Goal: Task Accomplishment & Management: Use online tool/utility

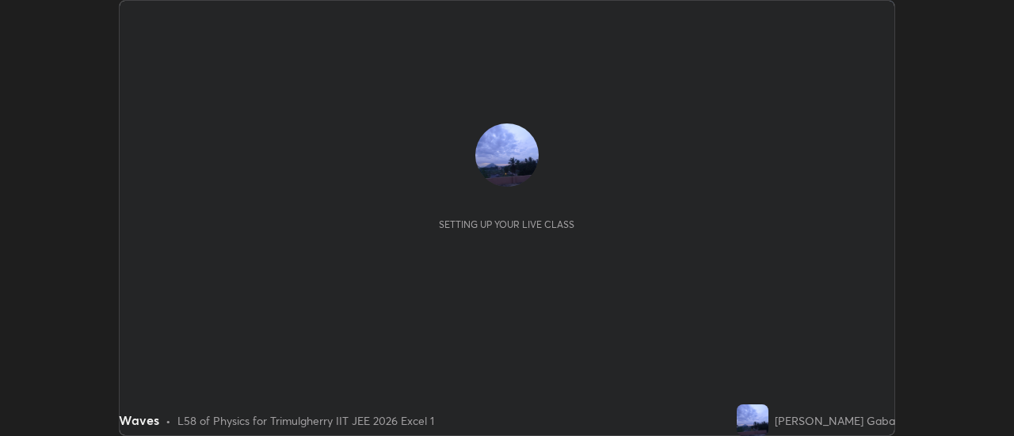
scroll to position [436, 1014]
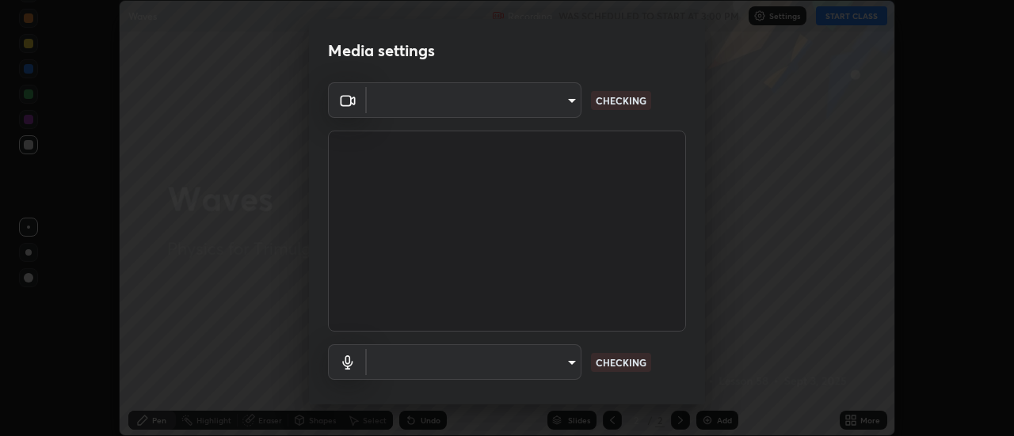
type input "c1743da8526a0aadeed10a62cbfcd2d4321df644c55b53bf1ad22bdce350b73d"
type input "communications"
click at [543, 106] on body "Erase all Waves Recording WAS SCHEDULED TO START AT 3:00 PM Settings START CLAS…" at bounding box center [507, 218] width 1014 height 436
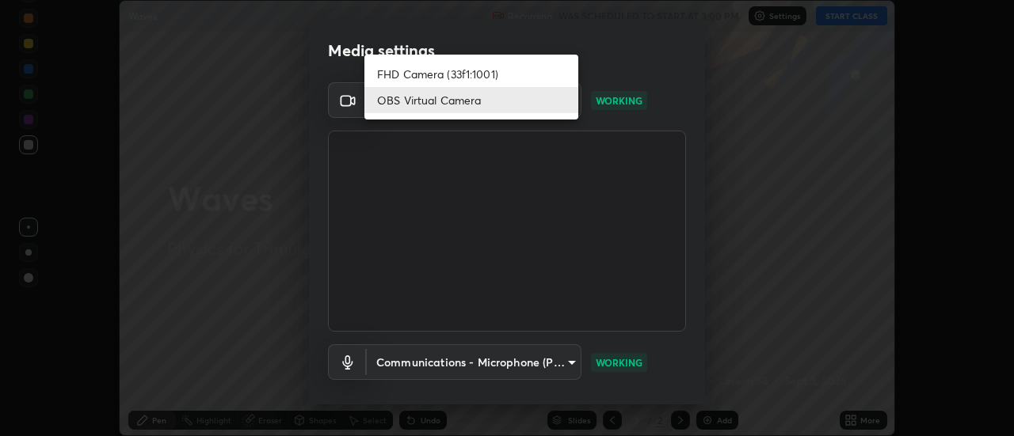
click at [554, 369] on div at bounding box center [507, 218] width 1014 height 436
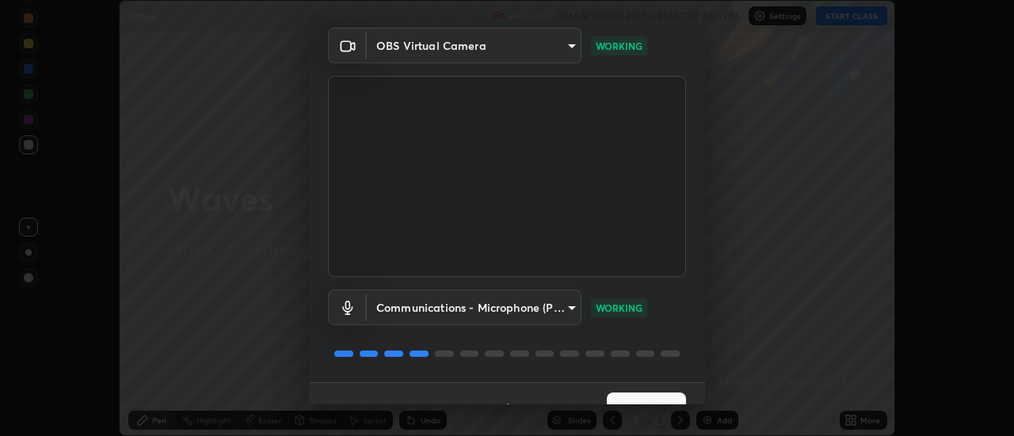
scroll to position [83, 0]
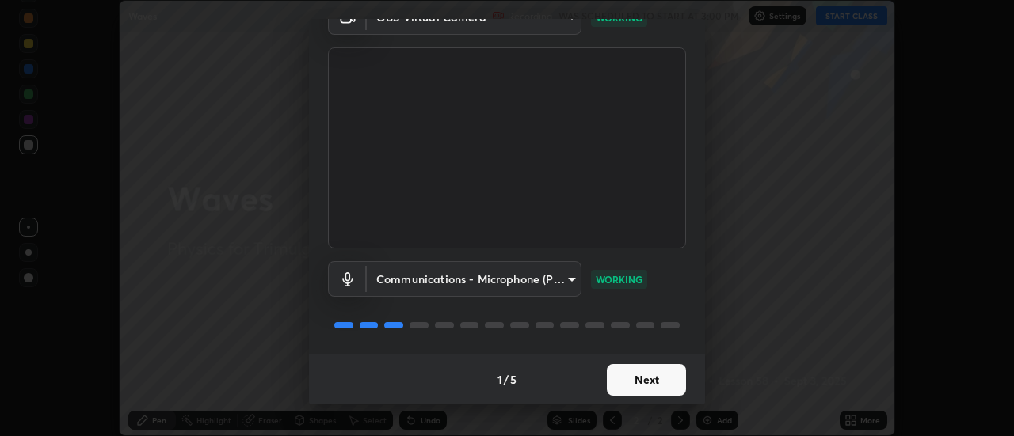
click at [624, 387] on button "Next" at bounding box center [646, 380] width 79 height 32
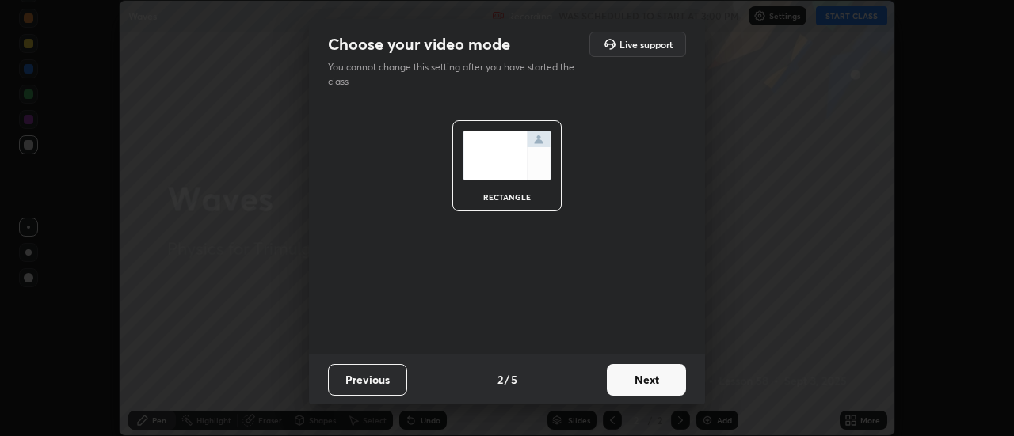
scroll to position [0, 0]
click at [627, 376] on button "Next" at bounding box center [646, 380] width 79 height 32
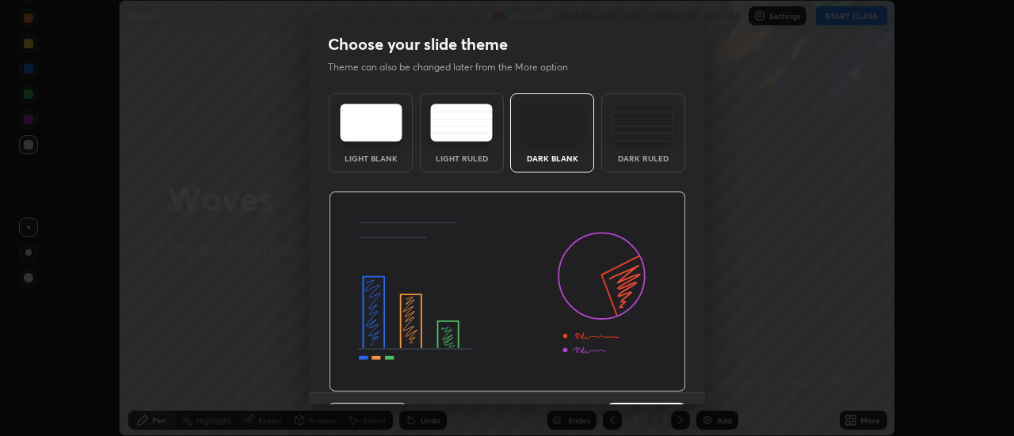
scroll to position [39, 0]
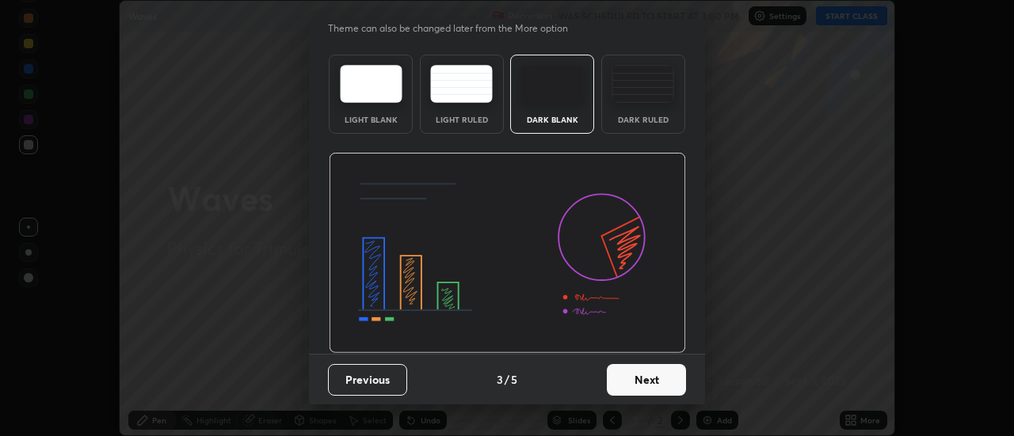
click at [652, 380] on button "Next" at bounding box center [646, 380] width 79 height 32
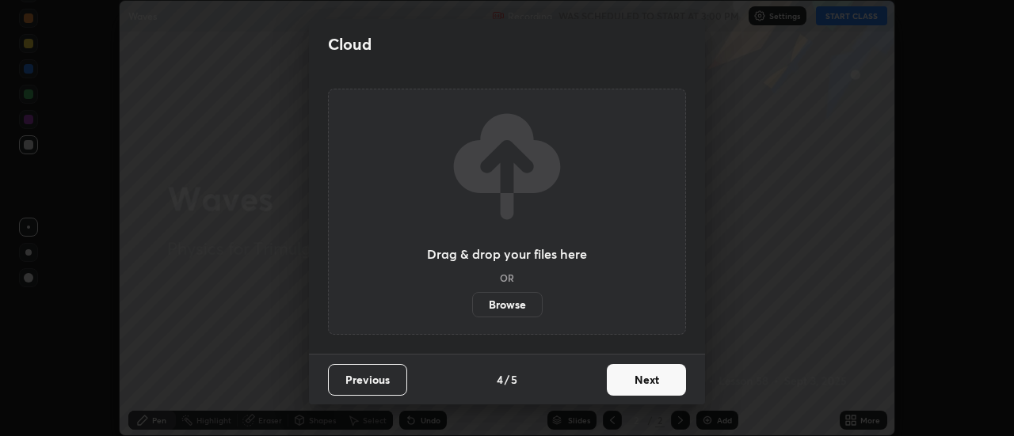
click at [611, 379] on button "Next" at bounding box center [646, 380] width 79 height 32
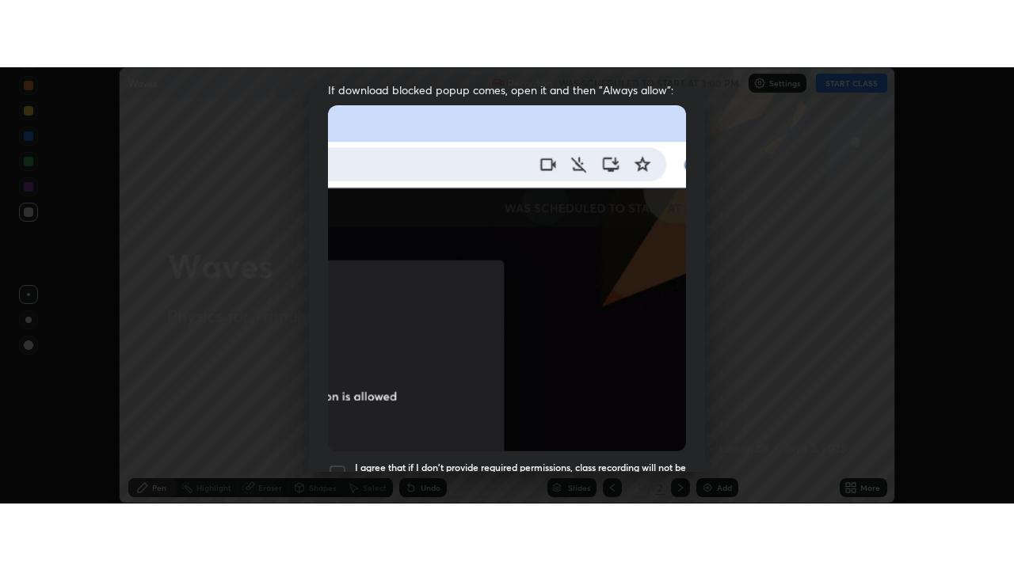
scroll to position [406, 0]
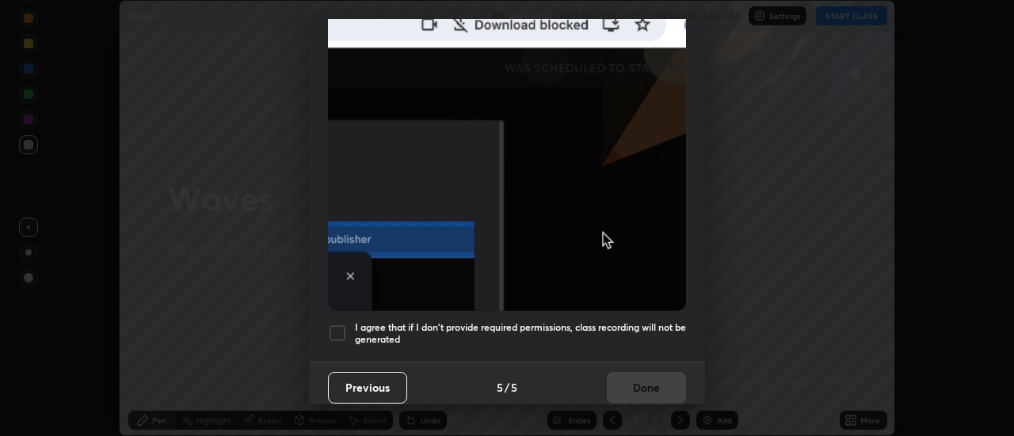
click at [339, 332] on div at bounding box center [337, 333] width 19 height 19
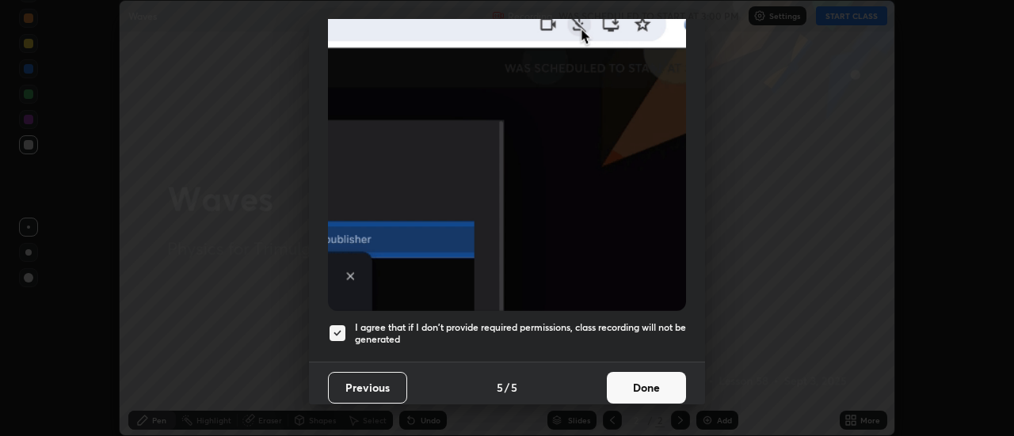
click at [622, 385] on button "Done" at bounding box center [646, 388] width 79 height 32
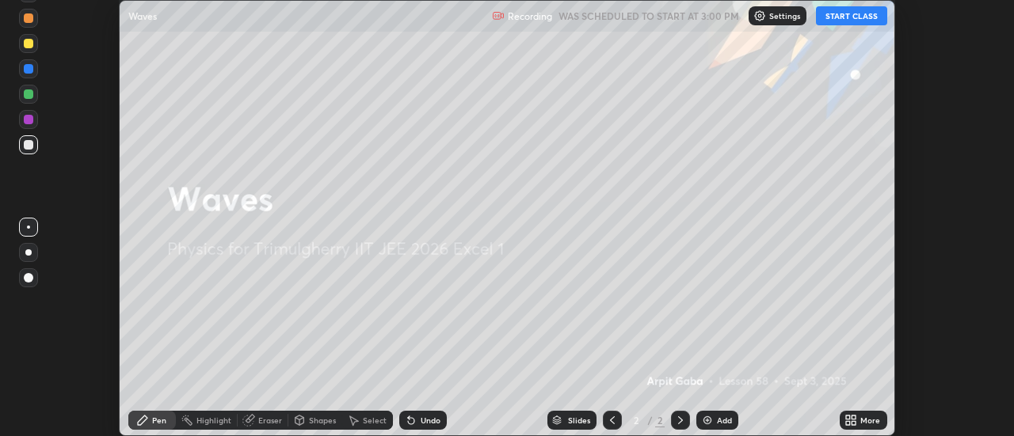
click at [861, 421] on div "More" at bounding box center [870, 421] width 20 height 8
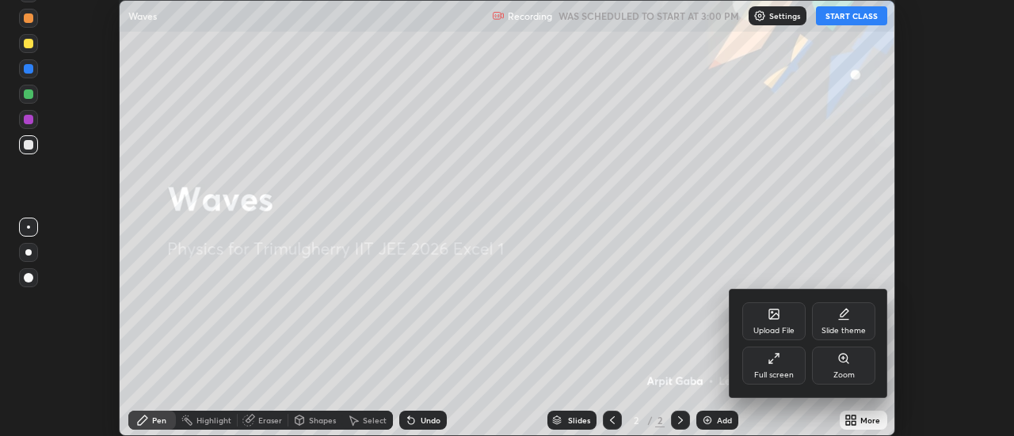
click at [783, 371] on div "Full screen" at bounding box center [774, 375] width 40 height 8
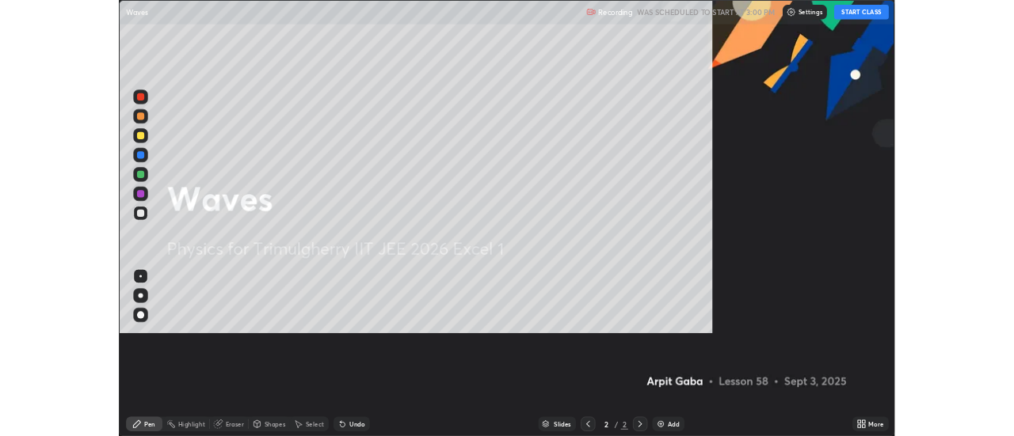
scroll to position [570, 1014]
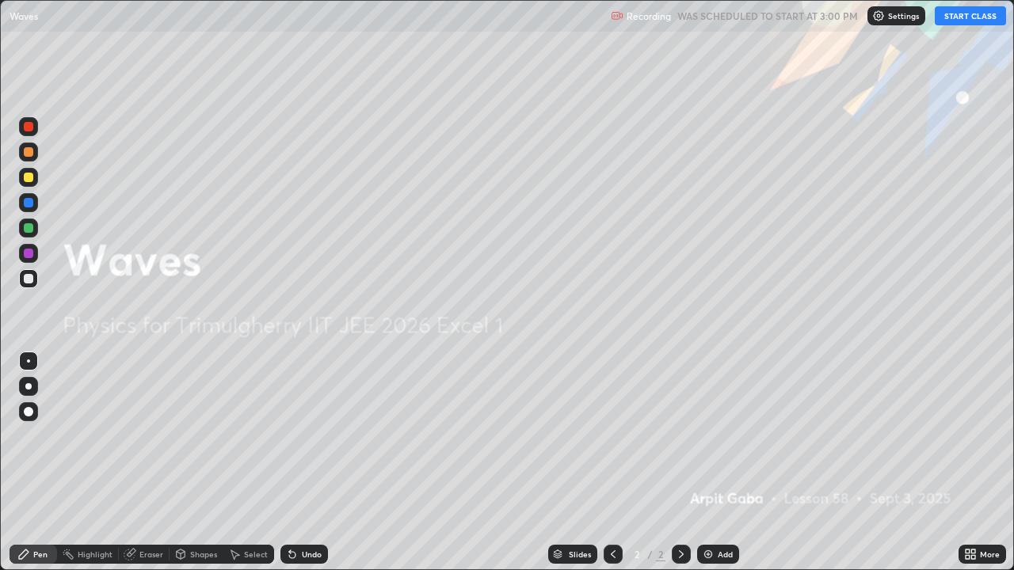
click at [154, 436] on div "Eraser" at bounding box center [151, 554] width 24 height 8
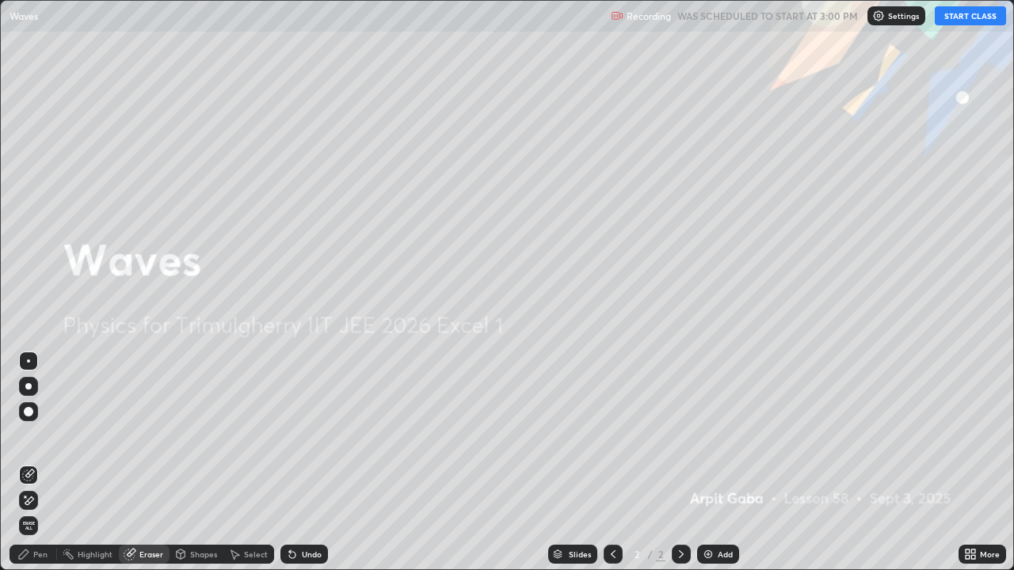
click at [34, 436] on div "Pen" at bounding box center [34, 554] width 48 height 19
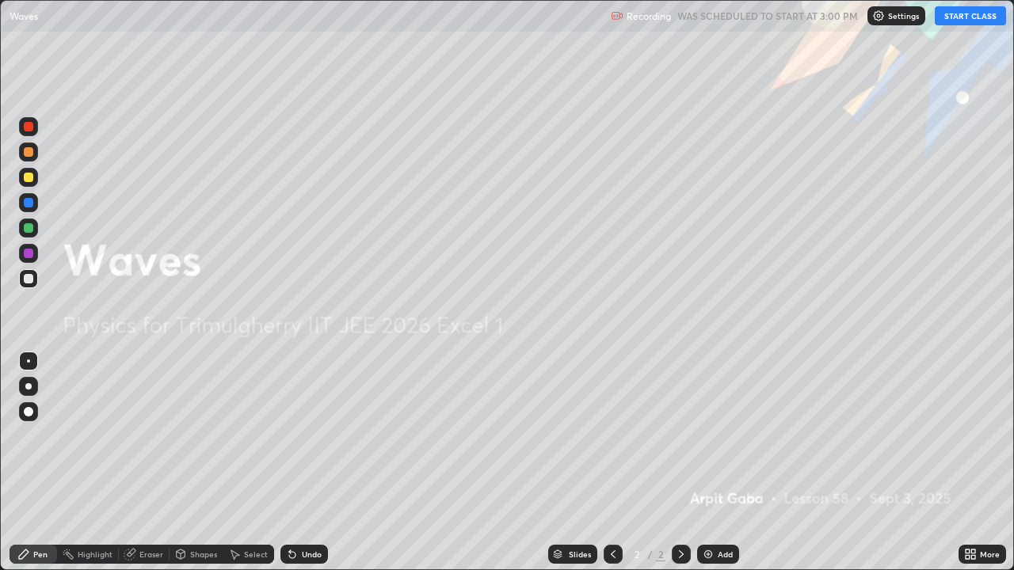
click at [43, 436] on div "Pen" at bounding box center [34, 554] width 48 height 19
click at [29, 387] on div at bounding box center [28, 386] width 6 height 6
click at [138, 436] on div "Eraser" at bounding box center [144, 554] width 51 height 19
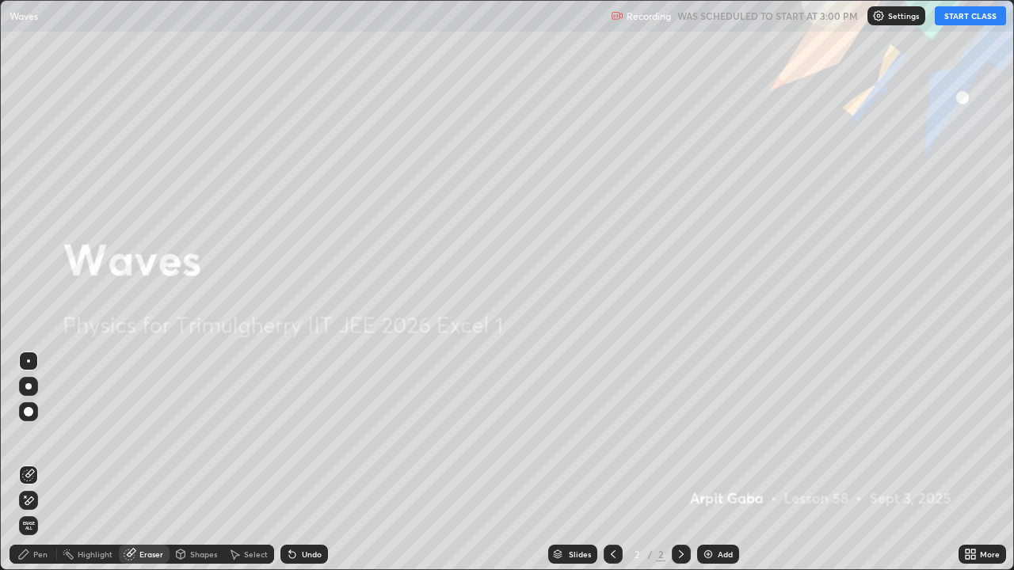
click at [29, 436] on icon at bounding box center [23, 554] width 13 height 13
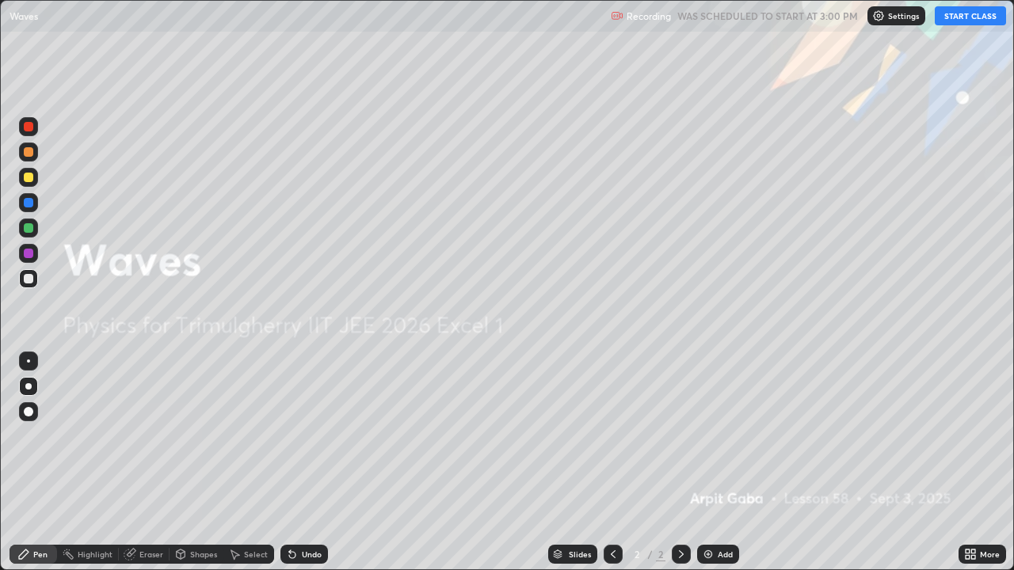
click at [135, 436] on div "Eraser" at bounding box center [144, 554] width 51 height 19
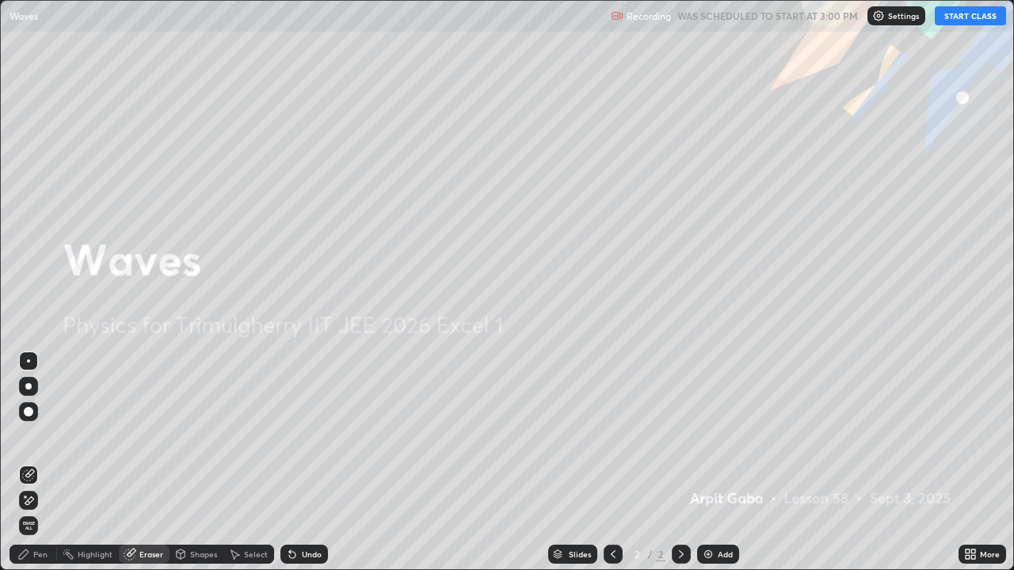
click at [30, 436] on icon at bounding box center [28, 500] width 13 height 13
click at [27, 436] on icon at bounding box center [29, 474] width 9 height 8
click at [44, 436] on div "Pen" at bounding box center [40, 554] width 14 height 8
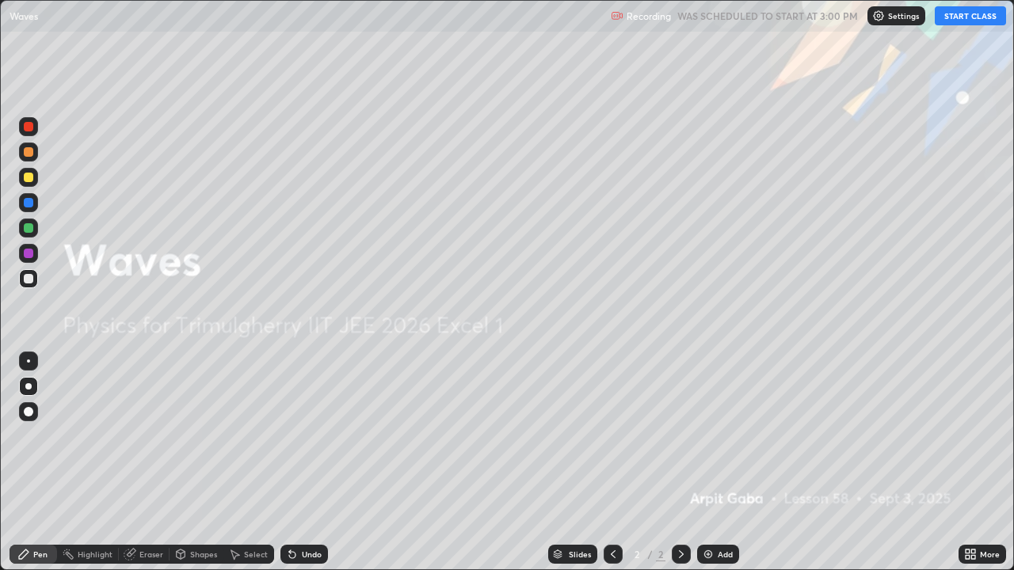
click at [124, 436] on div "Eraser" at bounding box center [144, 554] width 51 height 19
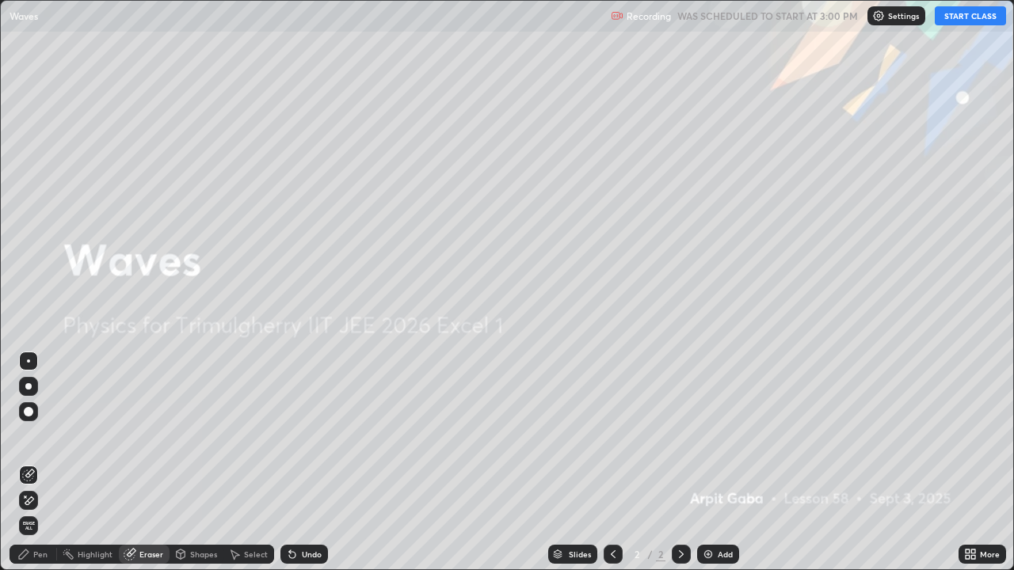
click at [35, 436] on div "Pen" at bounding box center [40, 554] width 14 height 8
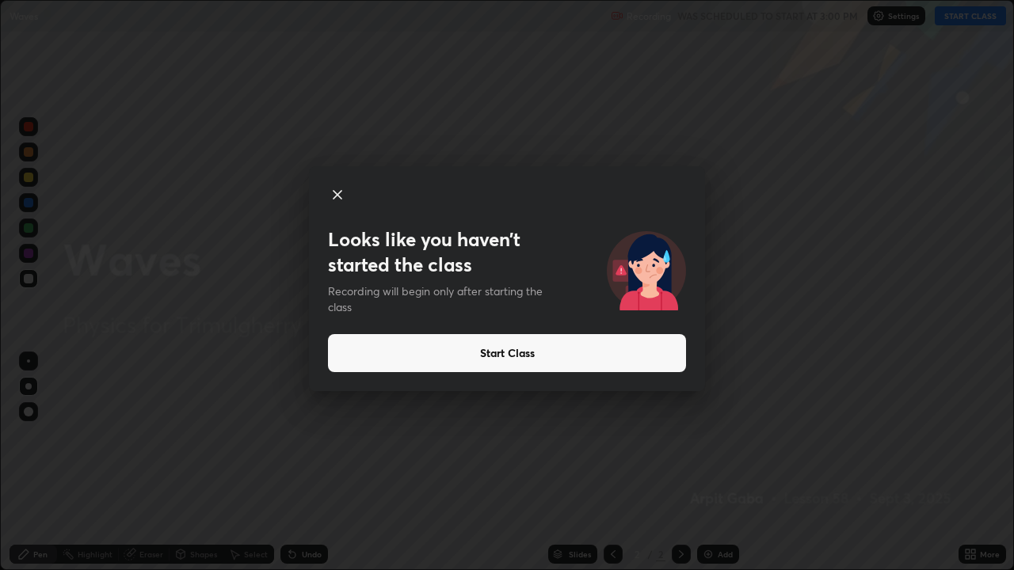
click at [553, 354] on button "Start Class" at bounding box center [507, 353] width 358 height 38
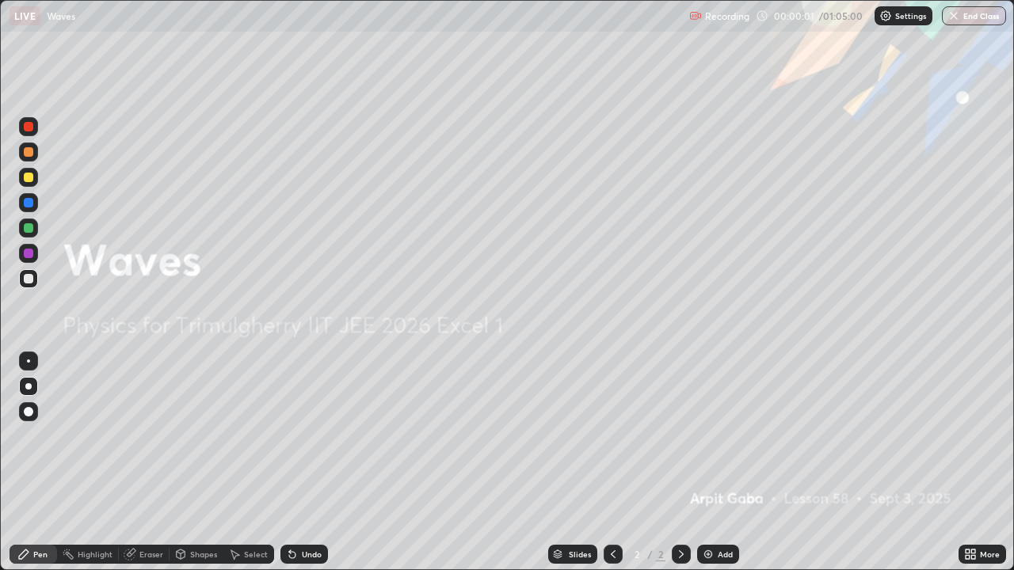
click at [982, 436] on div "More" at bounding box center [990, 554] width 20 height 8
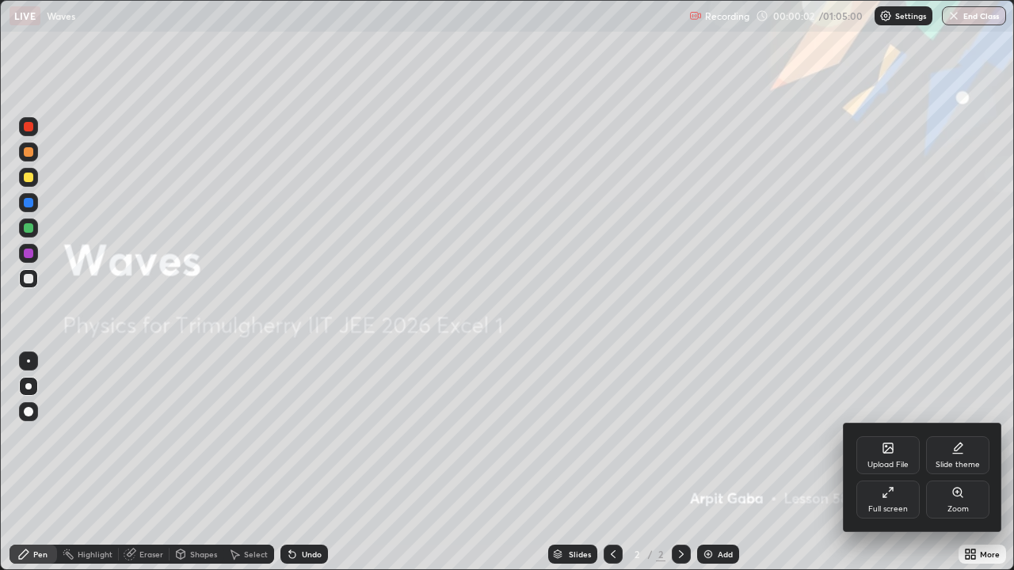
click at [890, 436] on div "Full screen" at bounding box center [887, 500] width 63 height 38
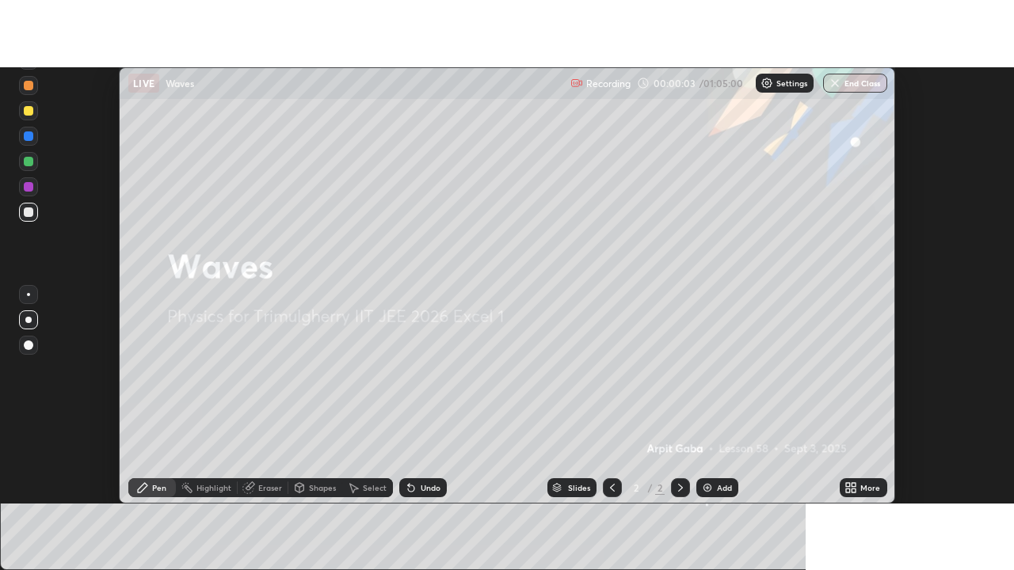
scroll to position [78771, 78194]
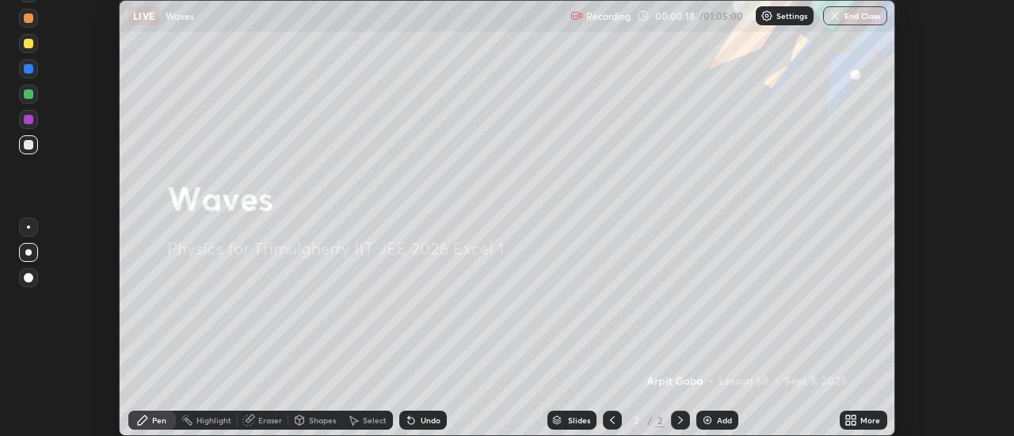
click at [856, 421] on icon at bounding box center [850, 420] width 13 height 13
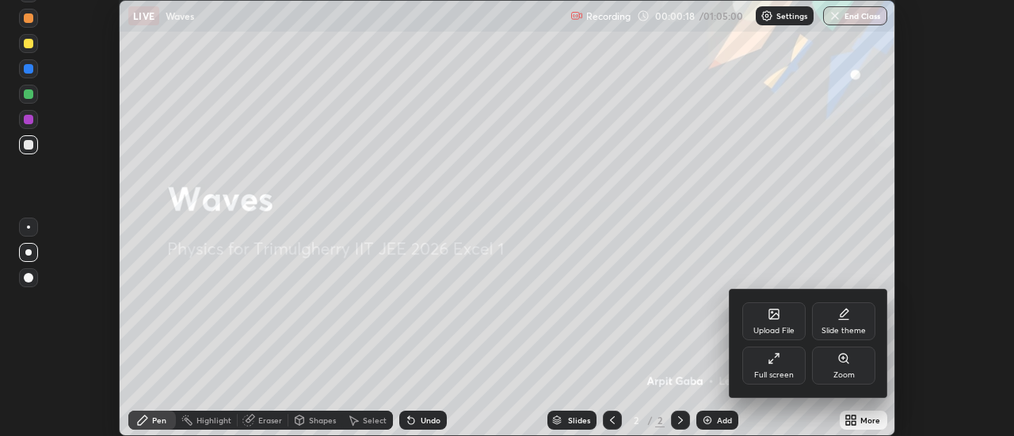
click at [779, 366] on div "Full screen" at bounding box center [773, 366] width 63 height 38
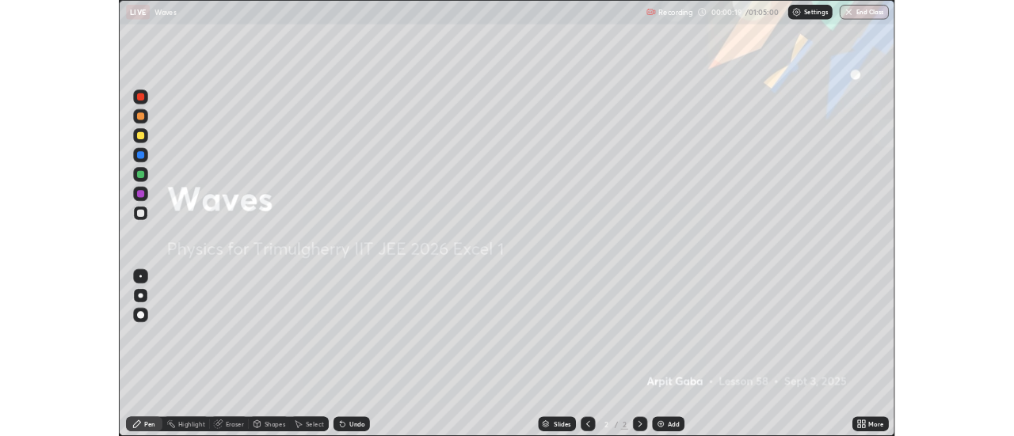
scroll to position [570, 1014]
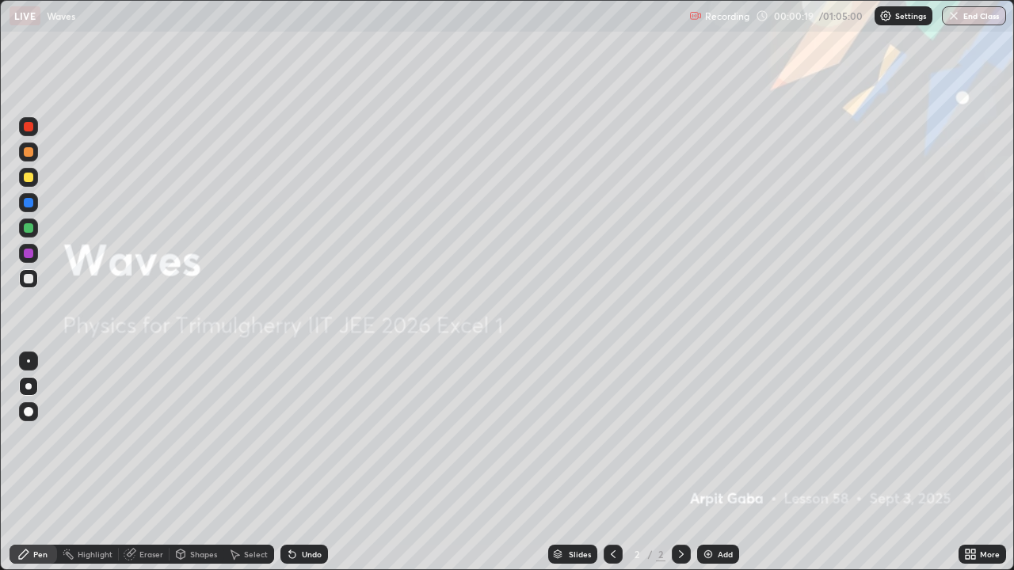
click at [718, 436] on div "Add" at bounding box center [725, 554] width 15 height 8
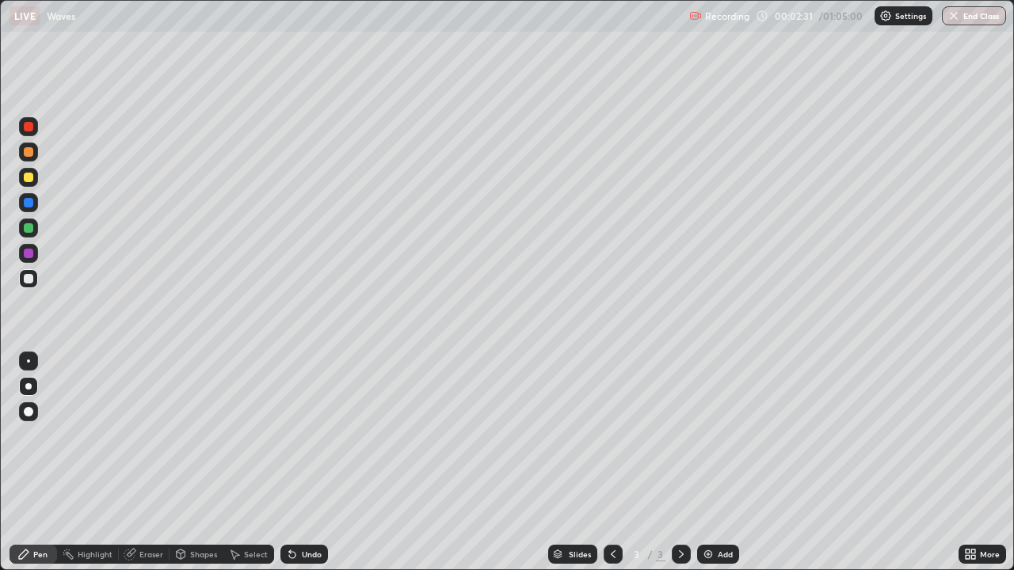
click at [974, 436] on icon at bounding box center [973, 552] width 4 height 4
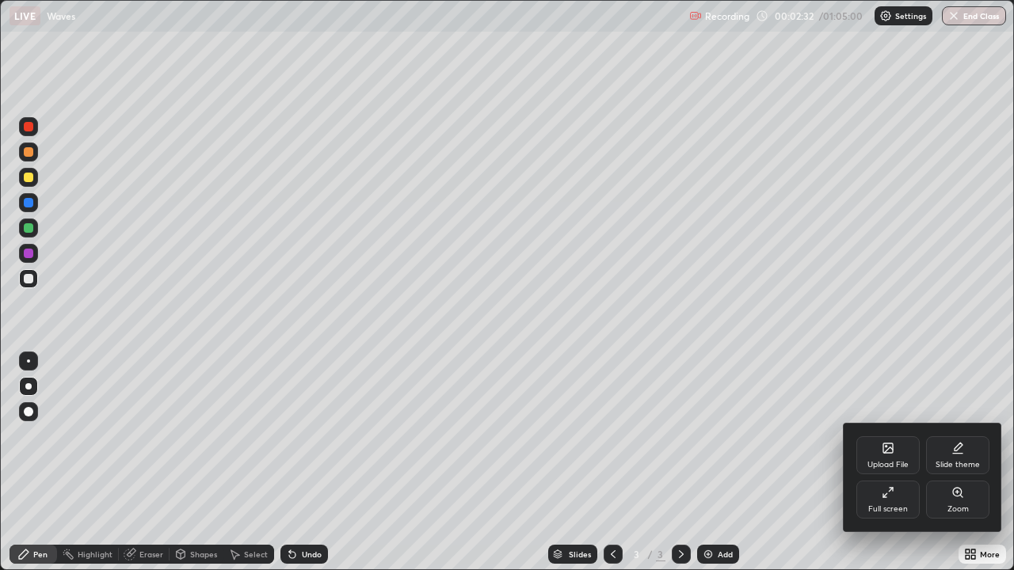
click at [892, 436] on div "Full screen" at bounding box center [888, 509] width 40 height 8
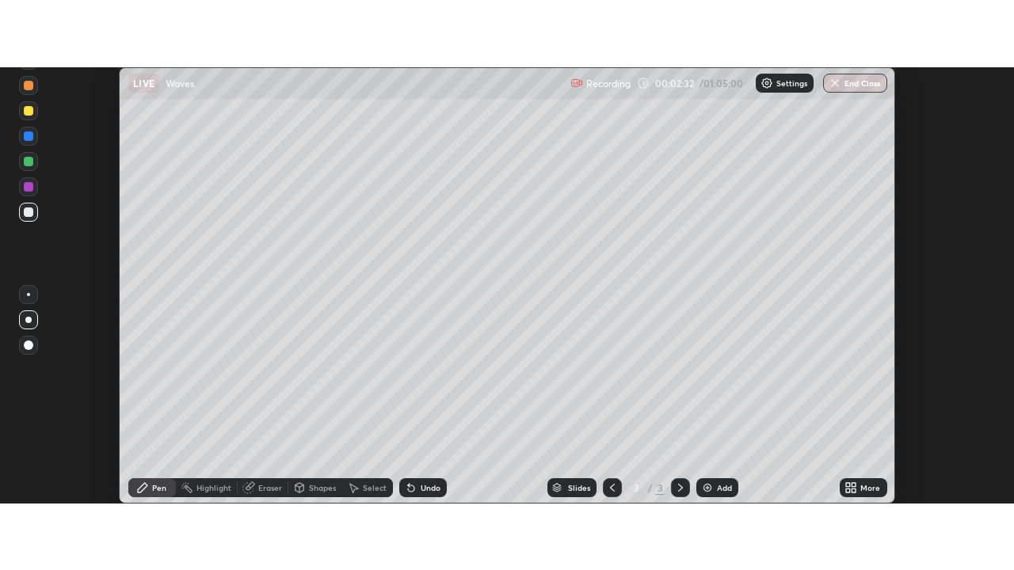
scroll to position [78771, 78194]
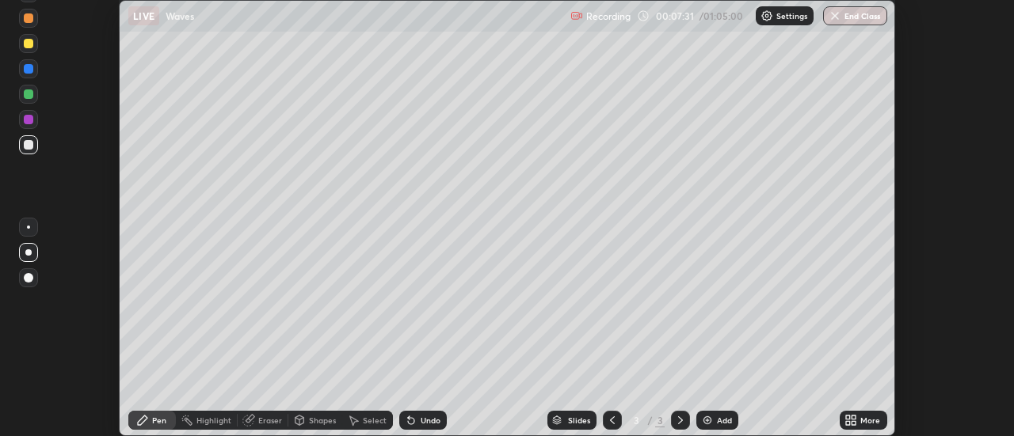
click at [859, 421] on div "More" at bounding box center [864, 420] width 48 height 19
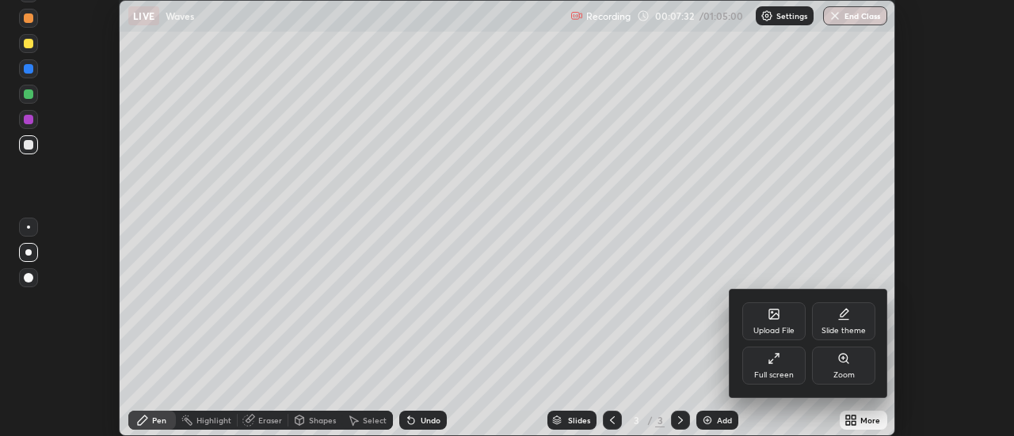
click at [779, 371] on div "Full screen" at bounding box center [774, 375] width 40 height 8
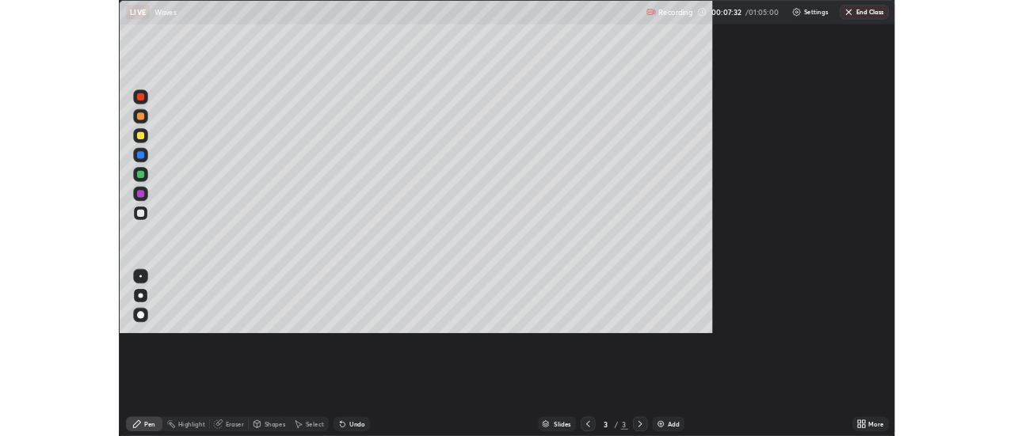
scroll to position [570, 1014]
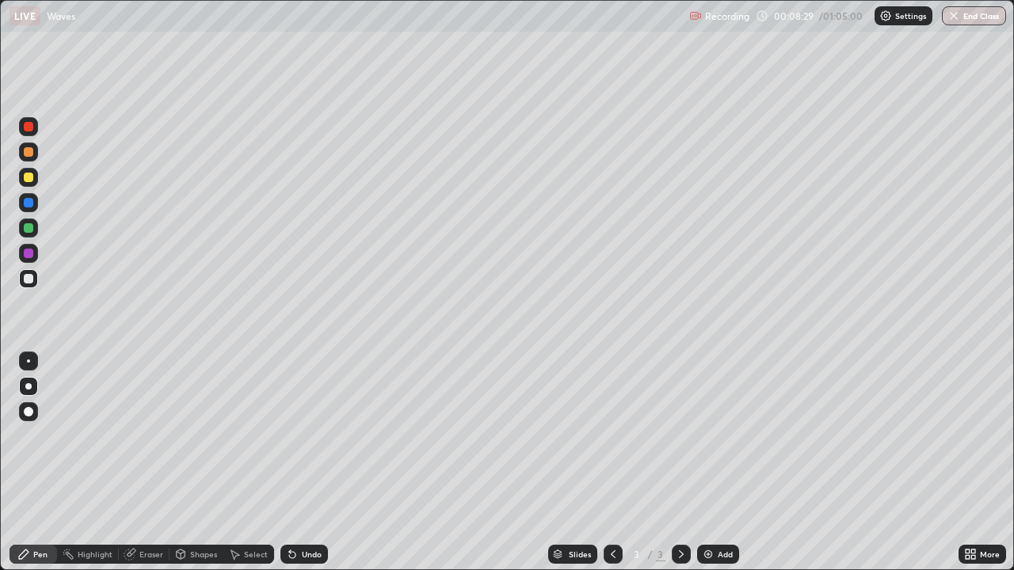
click at [29, 178] on div at bounding box center [29, 178] width 10 height 10
click at [32, 177] on div at bounding box center [29, 178] width 10 height 10
click at [29, 361] on div at bounding box center [28, 361] width 3 height 3
click at [302, 436] on div "Undo" at bounding box center [312, 554] width 20 height 8
click at [306, 436] on div "Undo" at bounding box center [312, 554] width 20 height 8
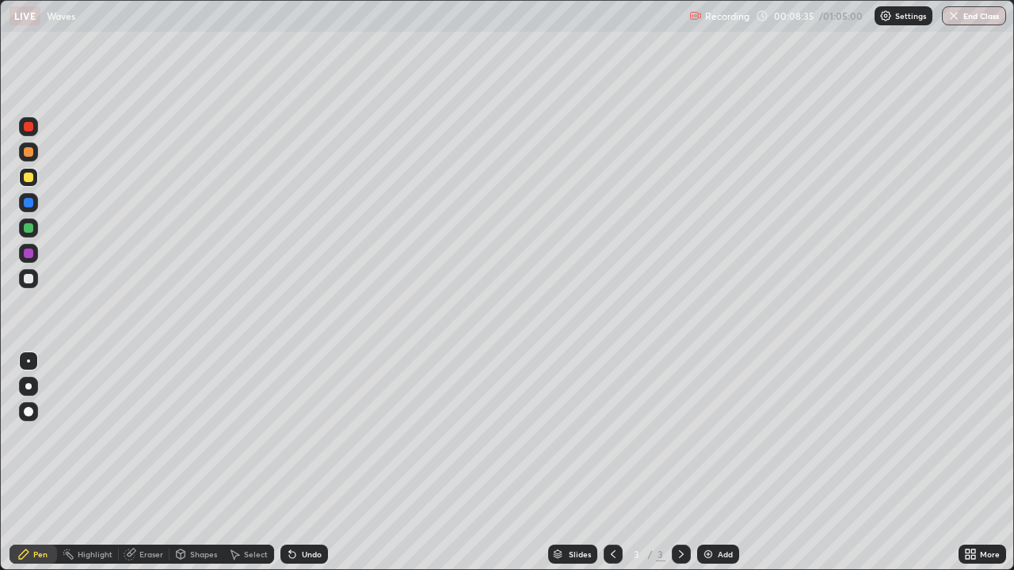
click at [302, 436] on div "Undo" at bounding box center [312, 554] width 20 height 8
click at [295, 436] on icon at bounding box center [292, 554] width 13 height 13
click at [290, 436] on icon at bounding box center [292, 555] width 6 height 6
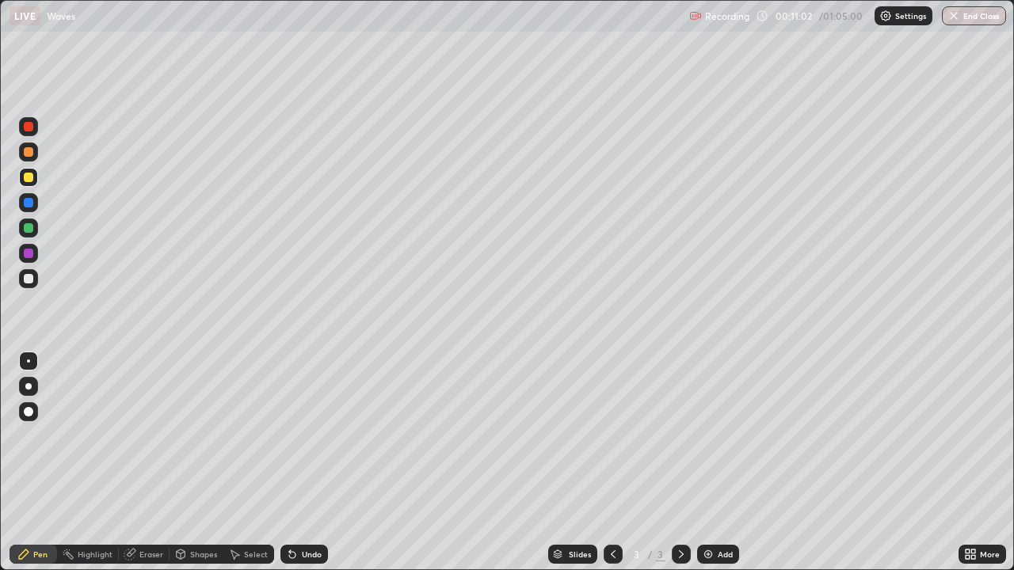
click at [29, 278] on div at bounding box center [29, 279] width 10 height 10
click at [309, 436] on div "Undo" at bounding box center [312, 554] width 20 height 8
click at [306, 436] on div "Undo" at bounding box center [312, 554] width 20 height 8
click at [299, 436] on div "Undo" at bounding box center [304, 554] width 48 height 19
click at [306, 436] on div "Undo" at bounding box center [312, 554] width 20 height 8
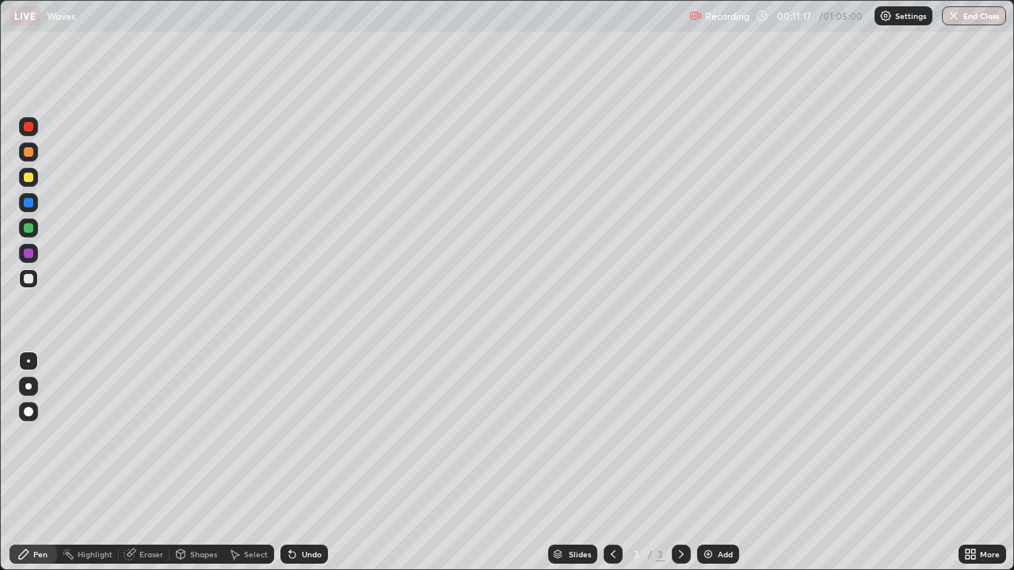
click at [316, 436] on div "Undo" at bounding box center [312, 554] width 20 height 8
click at [308, 436] on div "Undo" at bounding box center [312, 554] width 20 height 8
click at [310, 436] on div "Undo" at bounding box center [312, 554] width 20 height 8
click at [303, 436] on div "Undo" at bounding box center [312, 554] width 20 height 8
click at [310, 436] on div "Undo" at bounding box center [312, 554] width 20 height 8
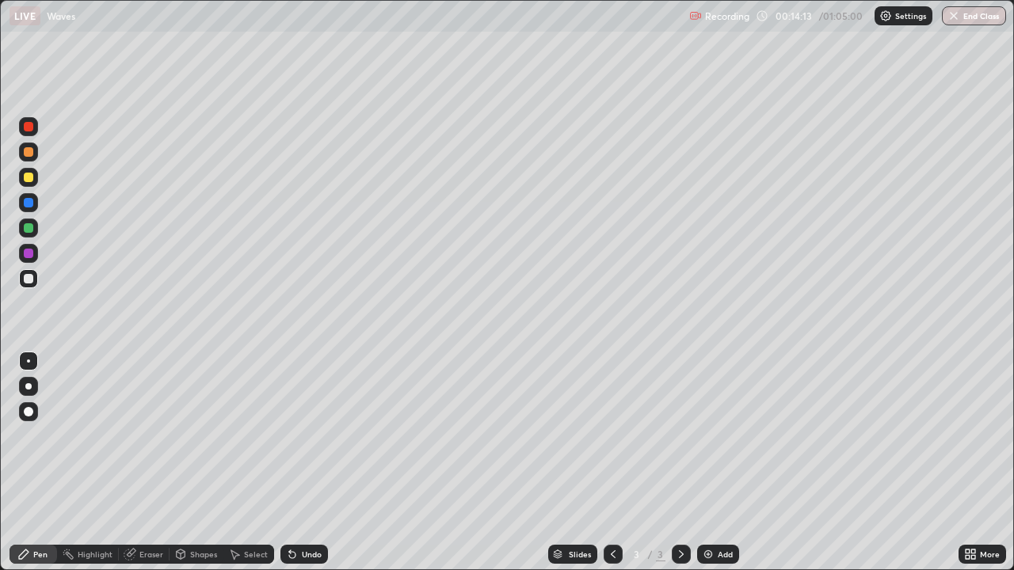
click at [307, 436] on div "Undo" at bounding box center [304, 554] width 48 height 19
click at [312, 436] on div "Undo" at bounding box center [304, 554] width 48 height 19
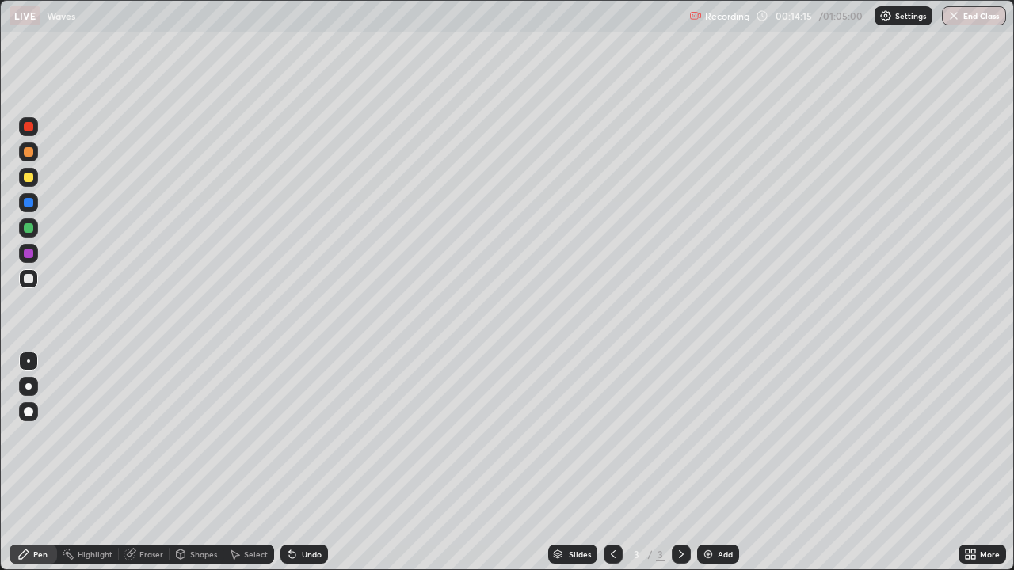
click at [308, 436] on div "Undo" at bounding box center [304, 554] width 48 height 19
click at [302, 436] on div "Undo" at bounding box center [312, 554] width 20 height 8
click at [304, 436] on div "Undo" at bounding box center [312, 554] width 20 height 8
click at [304, 436] on div "Undo" at bounding box center [304, 554] width 48 height 19
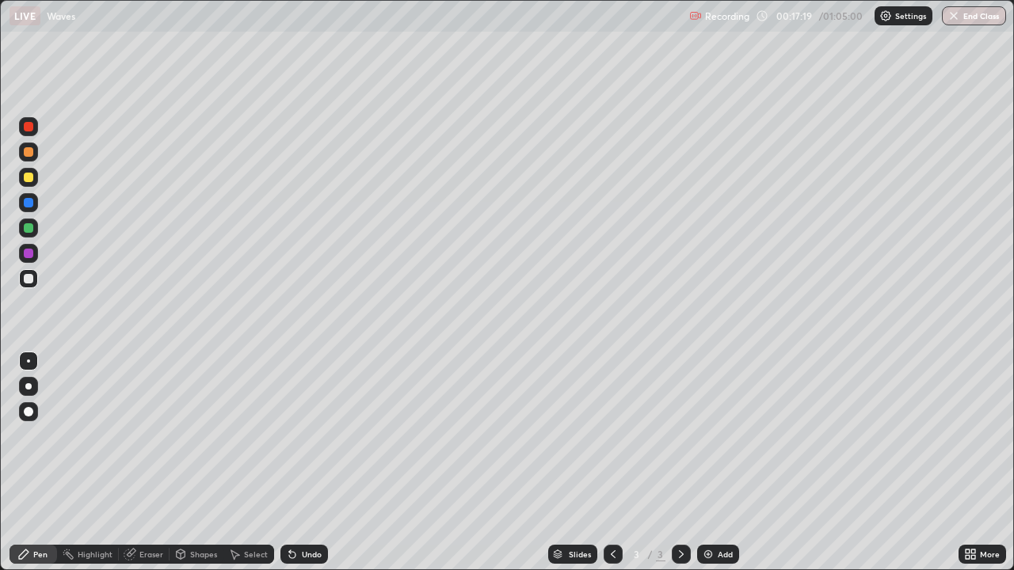
click at [305, 436] on div "Undo" at bounding box center [312, 554] width 20 height 8
click at [303, 436] on div "Undo" at bounding box center [312, 554] width 20 height 8
click at [719, 436] on div "Add" at bounding box center [725, 554] width 15 height 8
click at [303, 436] on div "Undo" at bounding box center [312, 554] width 20 height 8
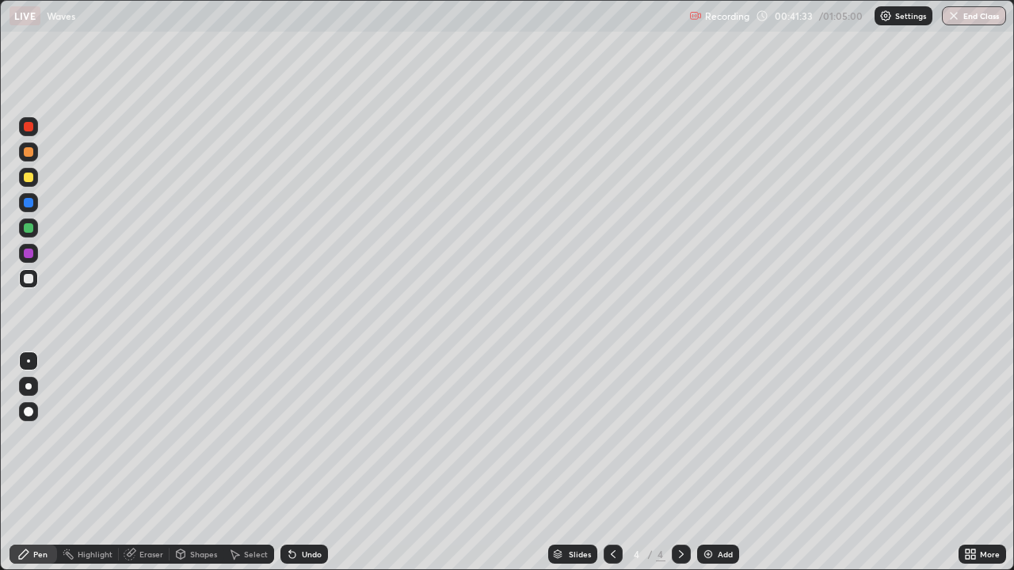
click at [305, 436] on div "Undo" at bounding box center [304, 554] width 48 height 19
click at [307, 436] on div "Undo" at bounding box center [312, 554] width 20 height 8
click at [306, 436] on div "Undo" at bounding box center [312, 554] width 20 height 8
click at [303, 436] on div "Undo" at bounding box center [312, 554] width 20 height 8
click at [304, 436] on div "Undo" at bounding box center [312, 554] width 20 height 8
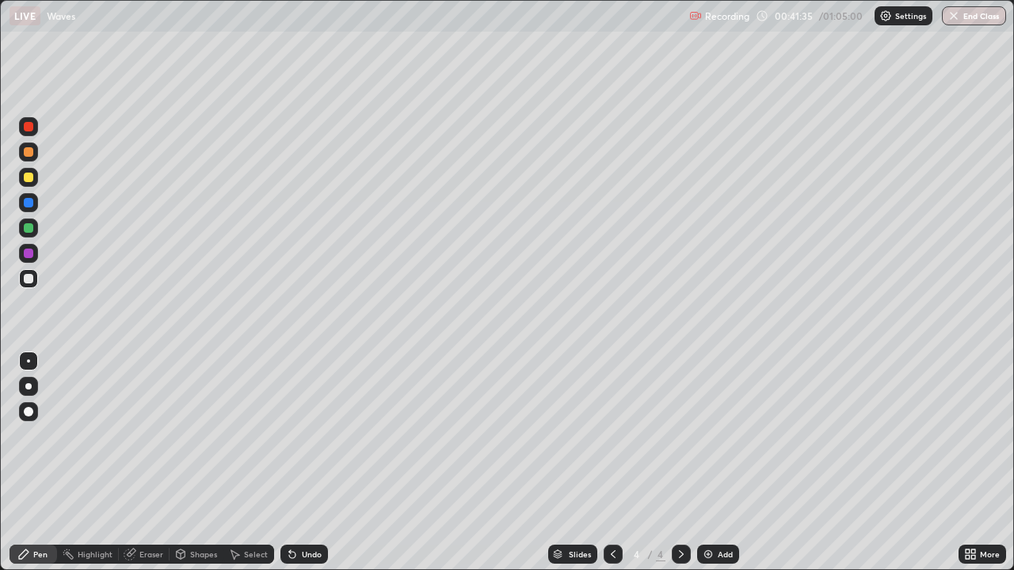
click at [304, 436] on div "Undo" at bounding box center [312, 554] width 20 height 8
click at [655, 432] on p "Undo" at bounding box center [657, 434] width 24 height 13
click at [718, 436] on div "Add" at bounding box center [725, 554] width 15 height 8
click at [312, 436] on div "Undo" at bounding box center [304, 554] width 48 height 19
click at [308, 436] on div "Undo" at bounding box center [312, 554] width 20 height 8
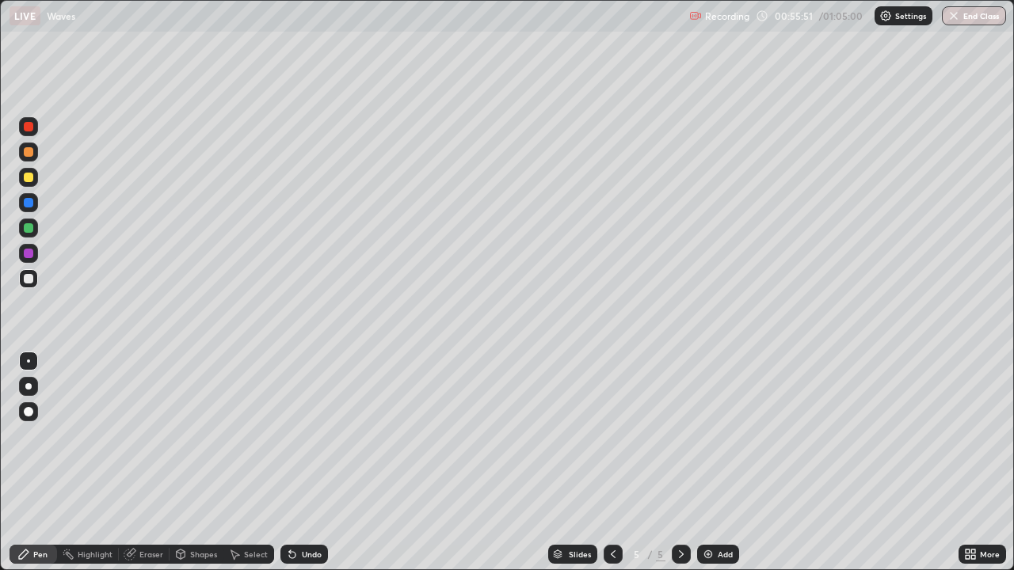
click at [310, 436] on div "Undo" at bounding box center [304, 554] width 48 height 19
click at [314, 436] on div "Undo" at bounding box center [304, 554] width 48 height 19
click at [308, 436] on div "Undo" at bounding box center [304, 554] width 48 height 19
click at [309, 436] on div "Undo" at bounding box center [312, 554] width 20 height 8
click at [307, 436] on div "Undo" at bounding box center [312, 554] width 20 height 8
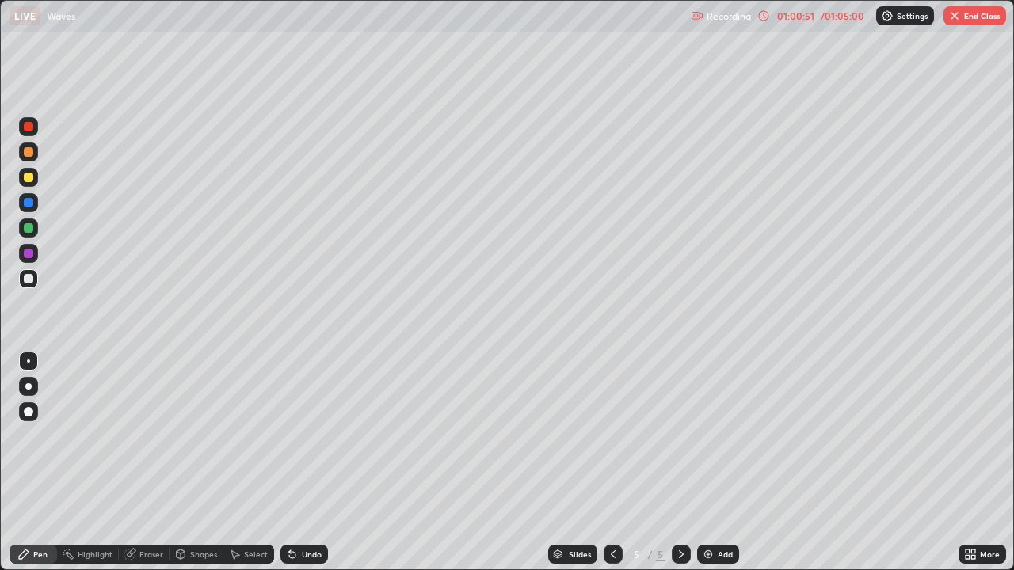
click at [715, 436] on div "Add" at bounding box center [718, 554] width 42 height 19
click at [973, 436] on icon at bounding box center [973, 552] width 4 height 4
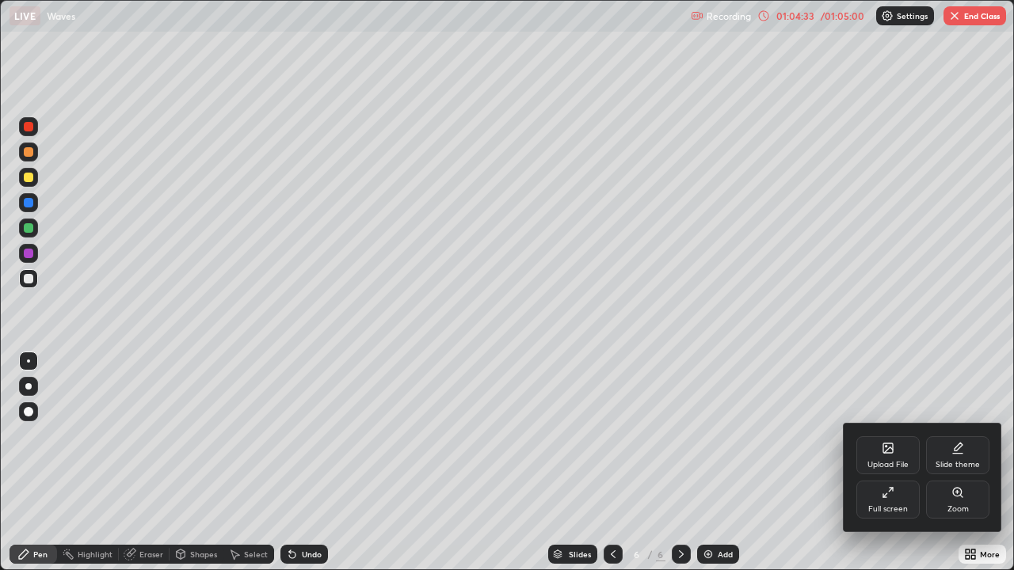
click at [893, 436] on div "Full screen" at bounding box center [888, 509] width 40 height 8
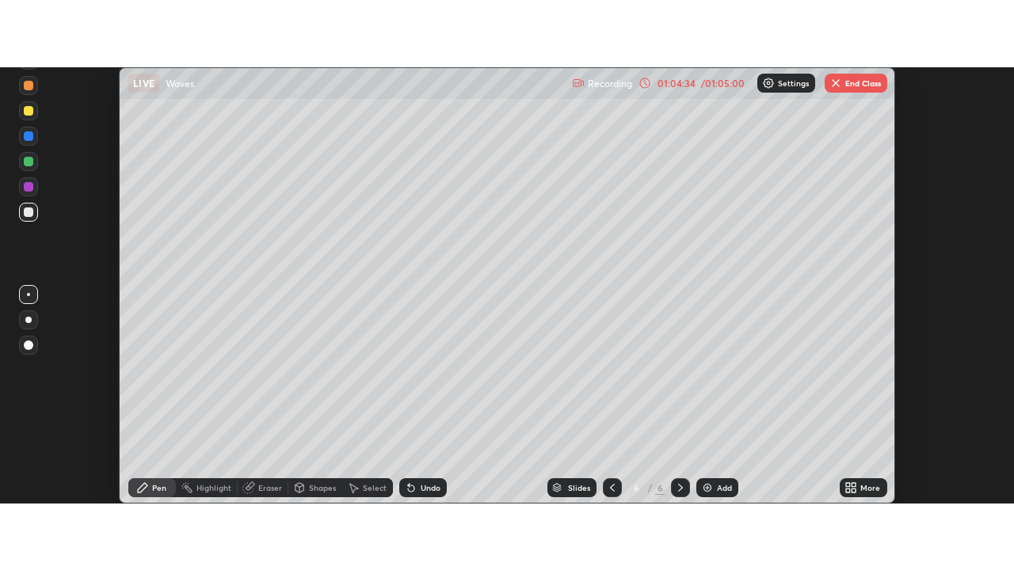
scroll to position [78771, 78194]
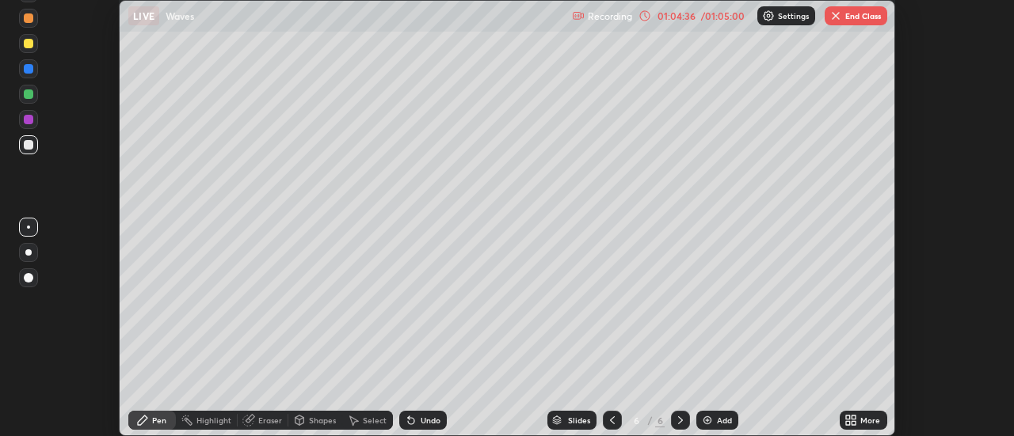
click at [860, 421] on div "More" at bounding box center [864, 420] width 48 height 19
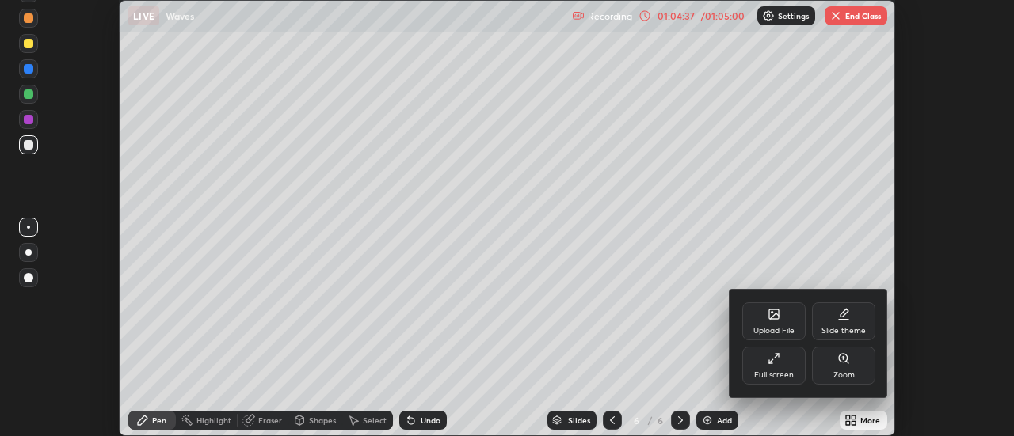
click at [779, 371] on div "Full screen" at bounding box center [774, 375] width 40 height 8
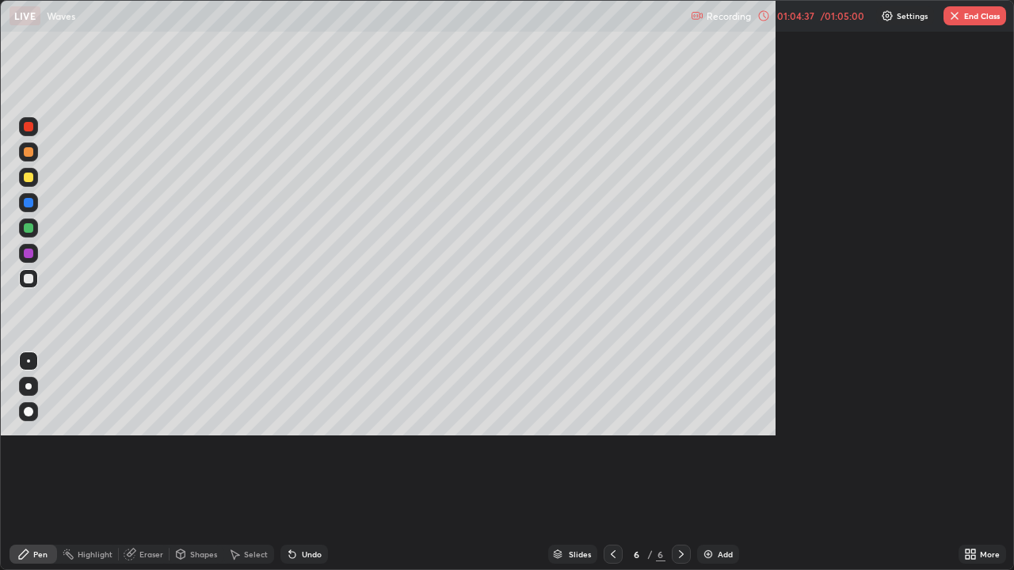
scroll to position [570, 1014]
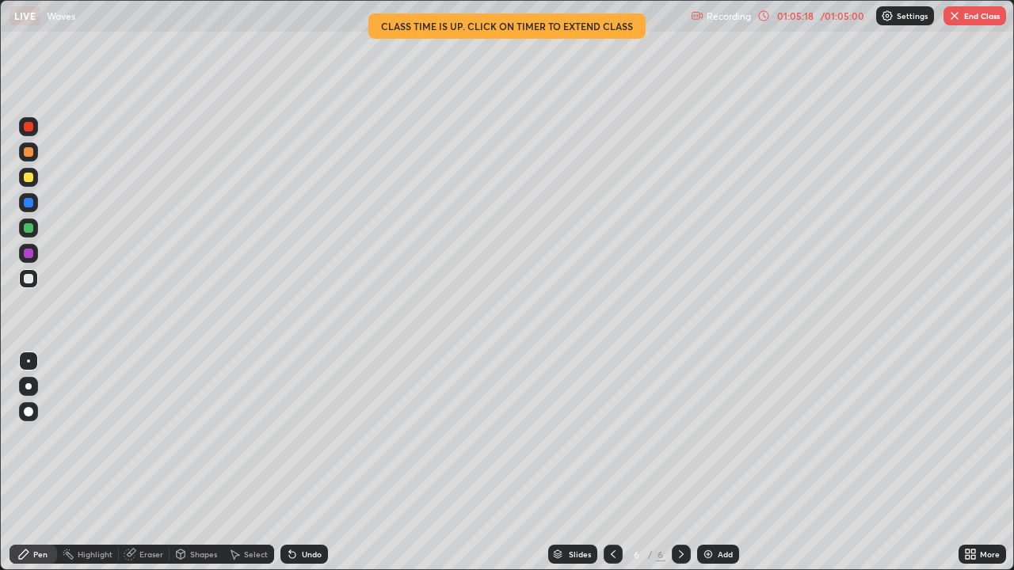
click at [196, 436] on div "Shapes" at bounding box center [203, 554] width 27 height 8
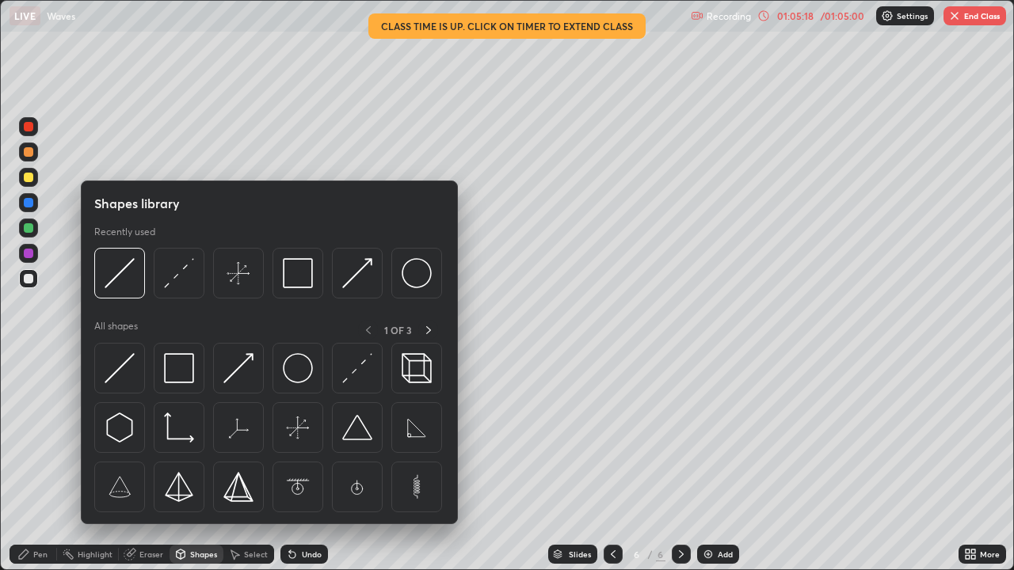
click at [149, 436] on div "Eraser" at bounding box center [151, 554] width 24 height 8
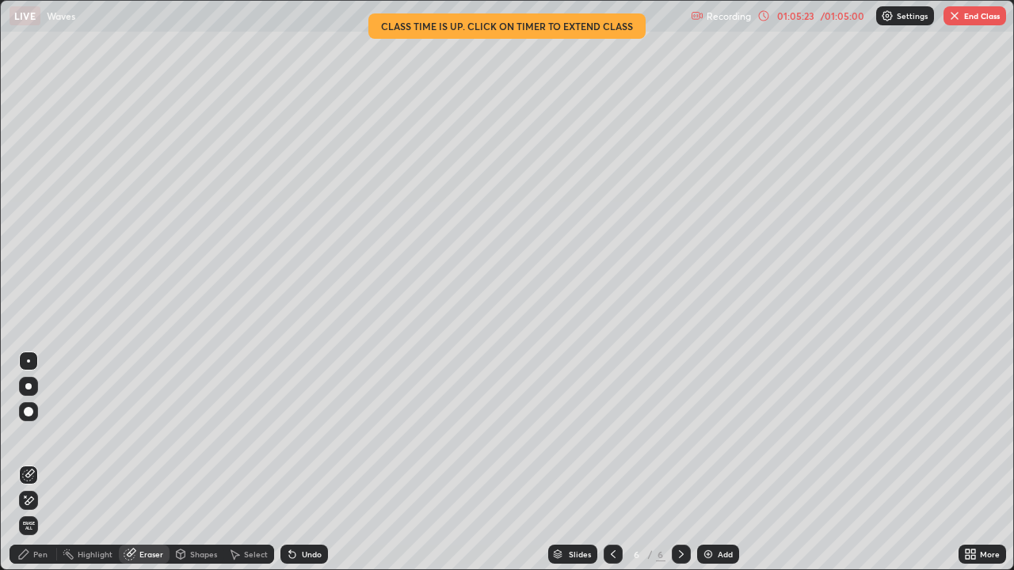
click at [42, 436] on div "Pen" at bounding box center [34, 554] width 48 height 19
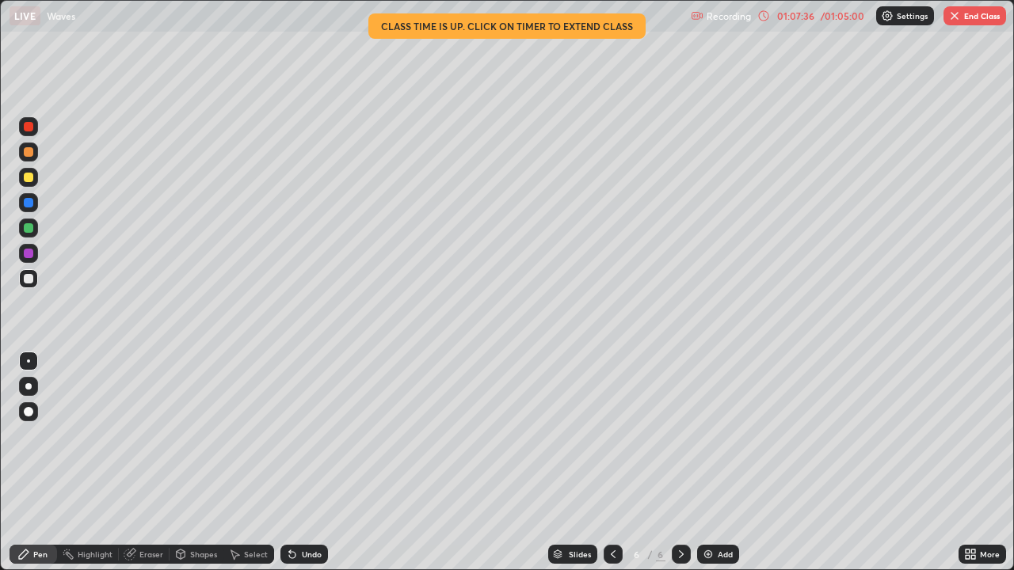
click at [801, 16] on div "01:07:36" at bounding box center [795, 16] width 44 height 10
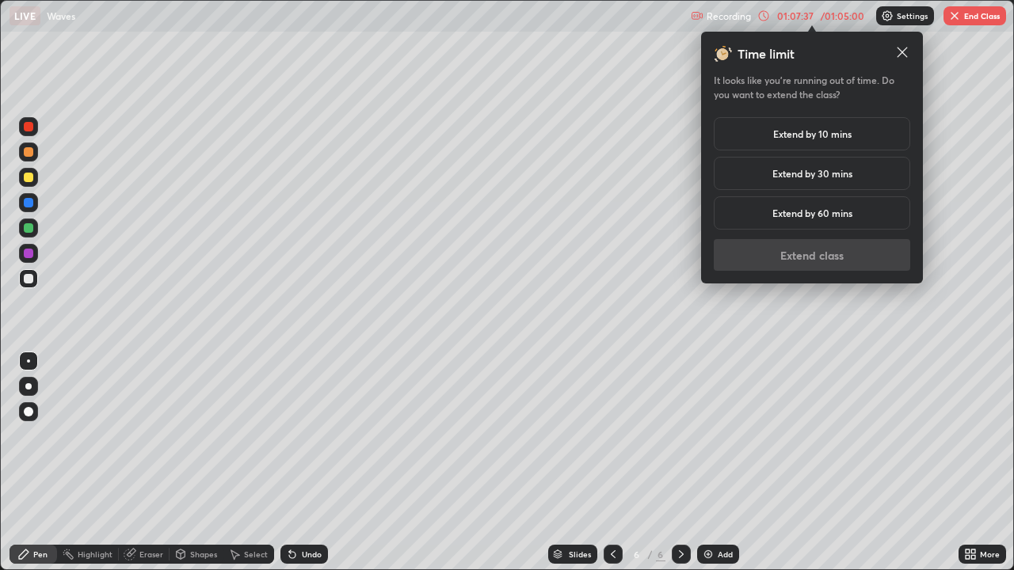
click at [814, 131] on h5 "Extend by 10 mins" at bounding box center [812, 134] width 78 height 14
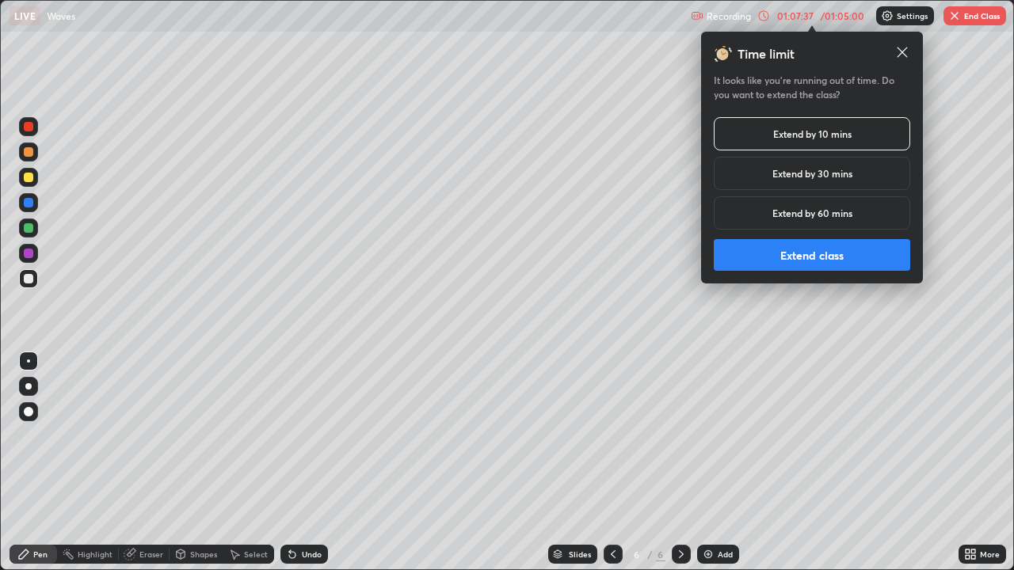
click at [826, 245] on button "Extend class" at bounding box center [812, 255] width 196 height 32
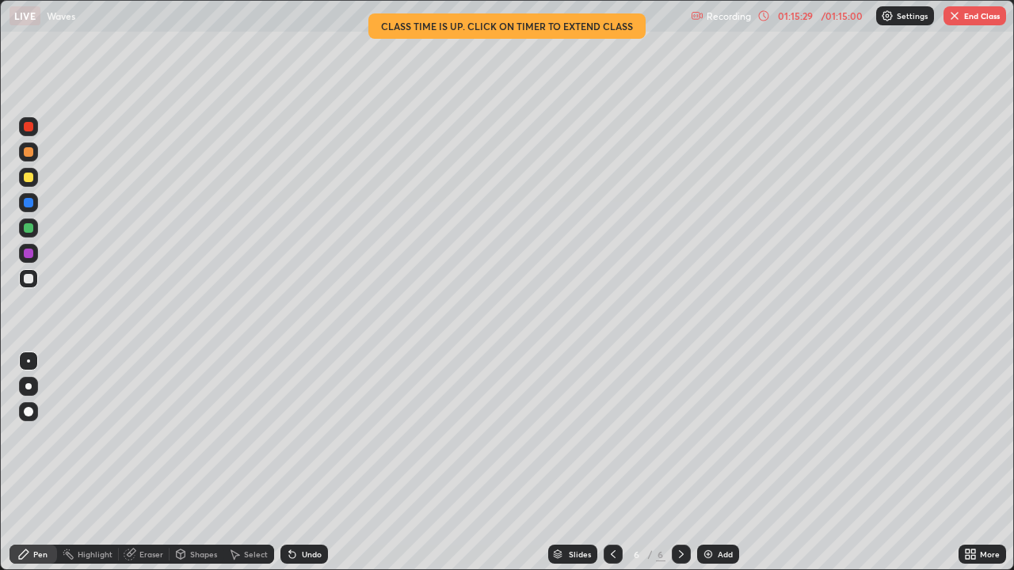
click at [974, 17] on button "End Class" at bounding box center [974, 15] width 63 height 19
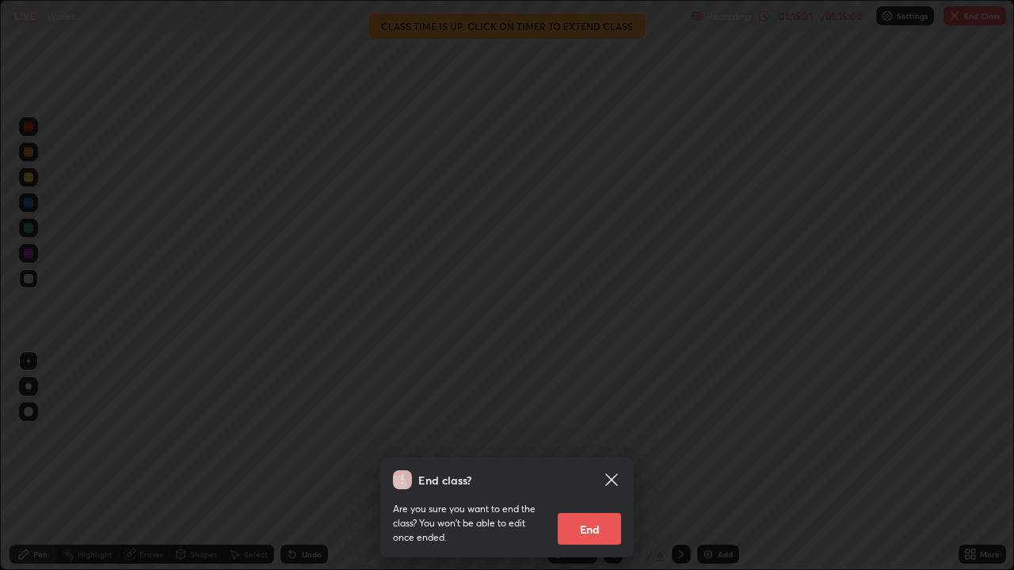
click at [602, 436] on button "End" at bounding box center [589, 529] width 63 height 32
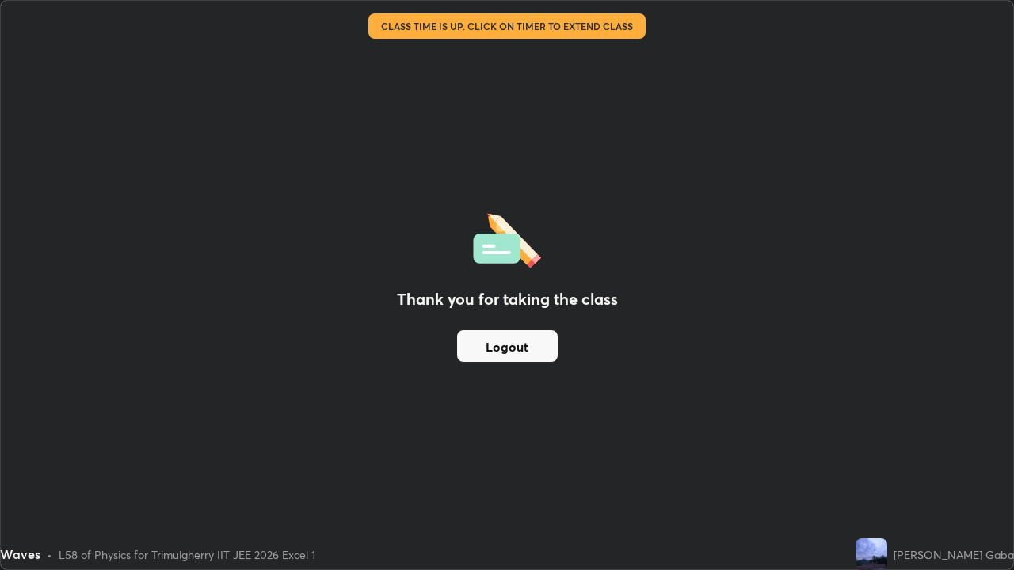
click at [503, 436] on div "Thank you for taking the class Logout" at bounding box center [507, 285] width 1012 height 569
click at [526, 351] on button "Logout" at bounding box center [507, 346] width 101 height 32
